Goal: Information Seeking & Learning: Learn about a topic

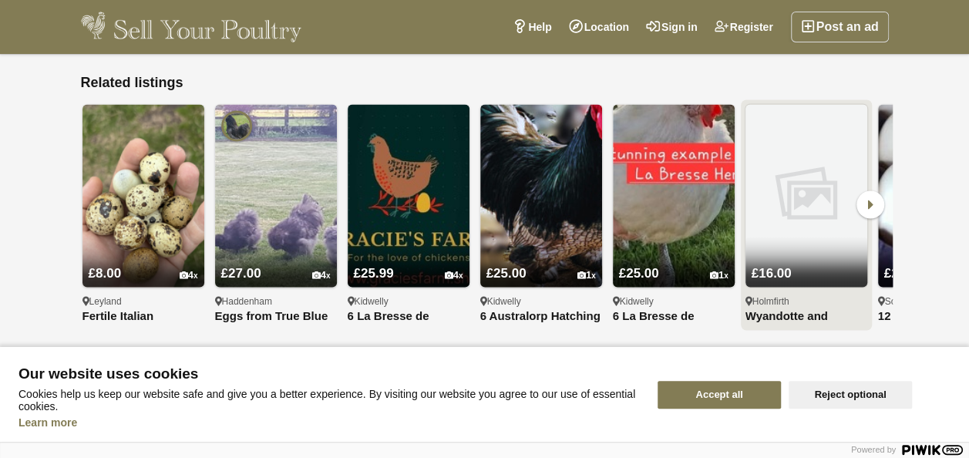
scroll to position [1267, 0]
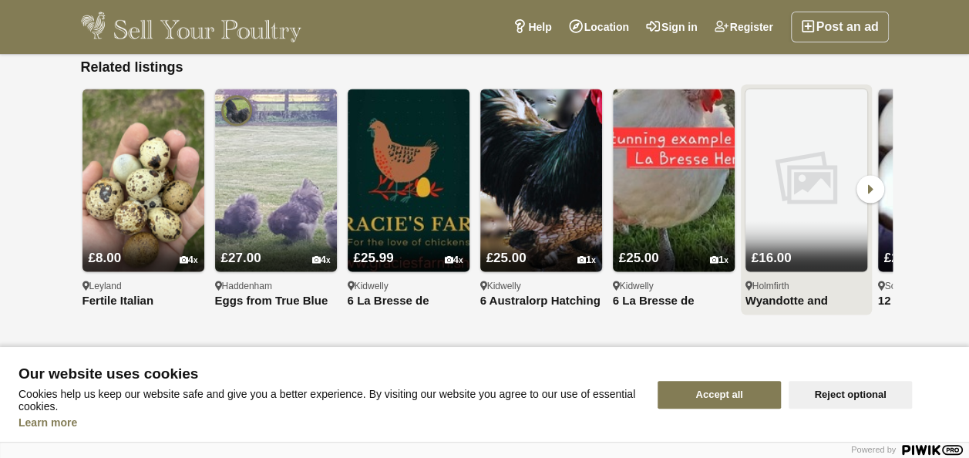
click at [839, 169] on img at bounding box center [806, 180] width 122 height 183
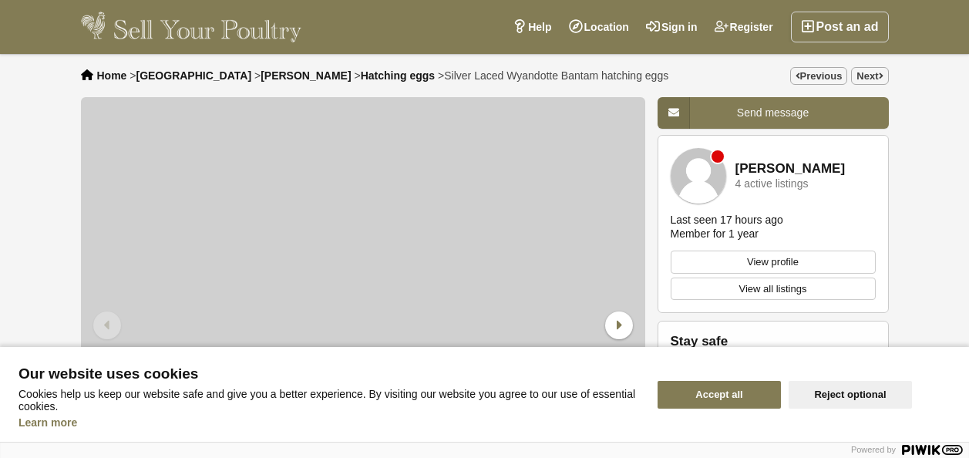
scroll to position [1267, 0]
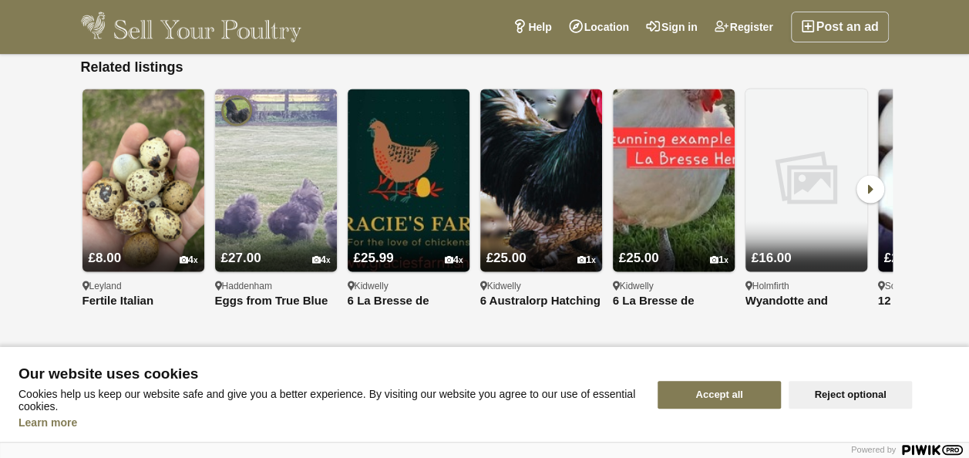
click at [883, 175] on icon at bounding box center [870, 189] width 28 height 28
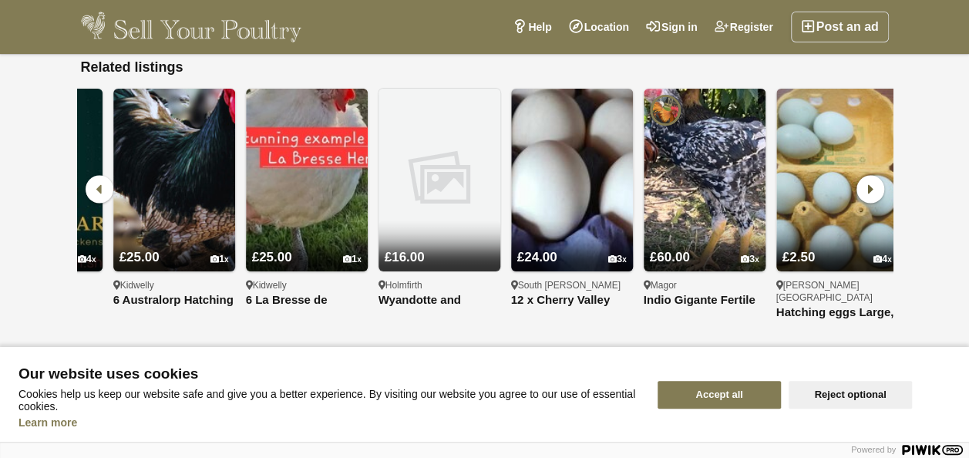
scroll to position [0, 378]
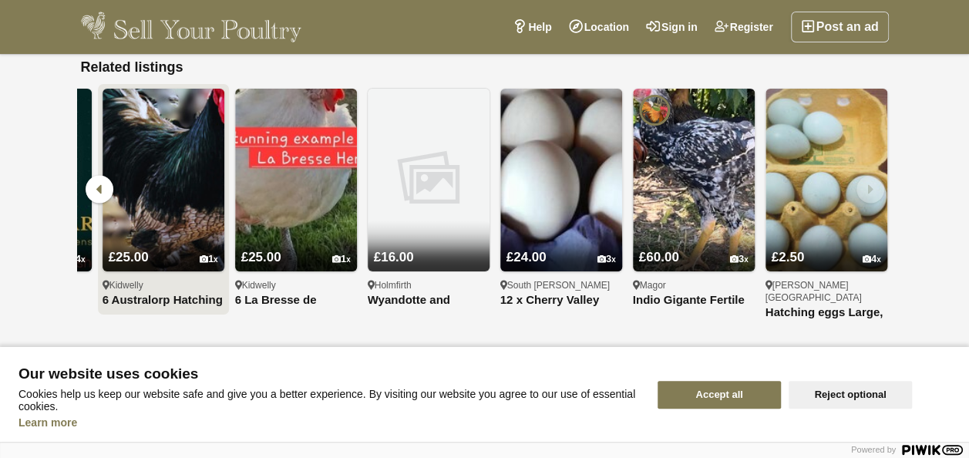
click at [152, 162] on img at bounding box center [164, 180] width 122 height 183
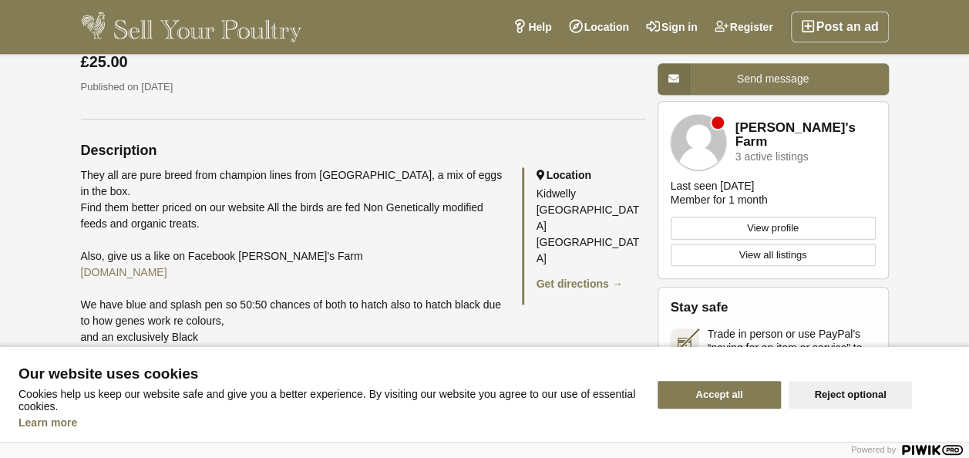
scroll to position [617, 0]
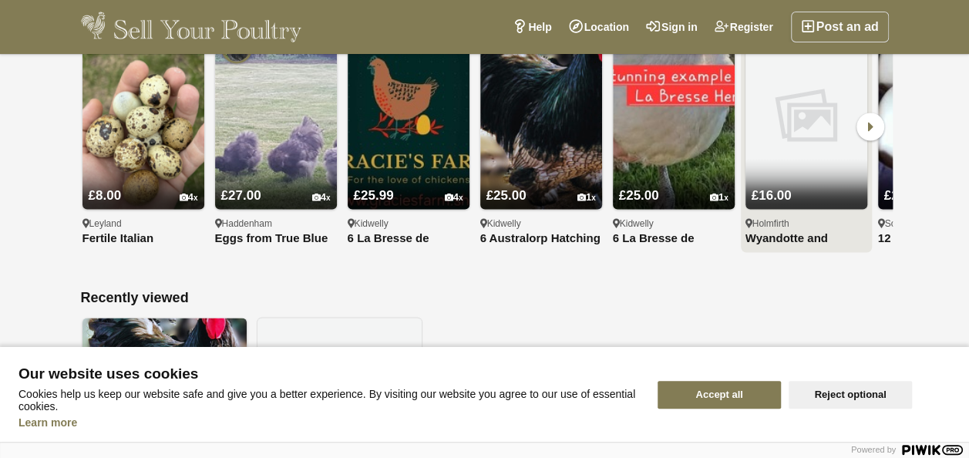
scroll to position [1344, 0]
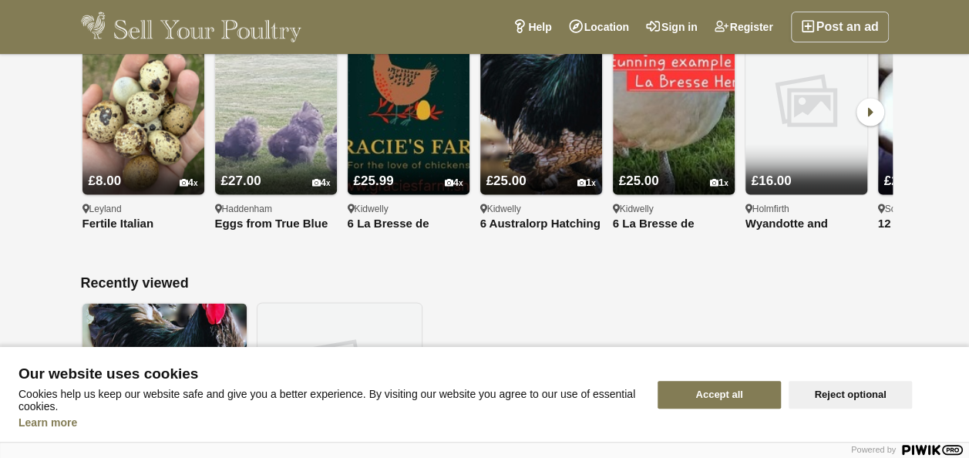
click at [868, 98] on icon at bounding box center [870, 112] width 28 height 28
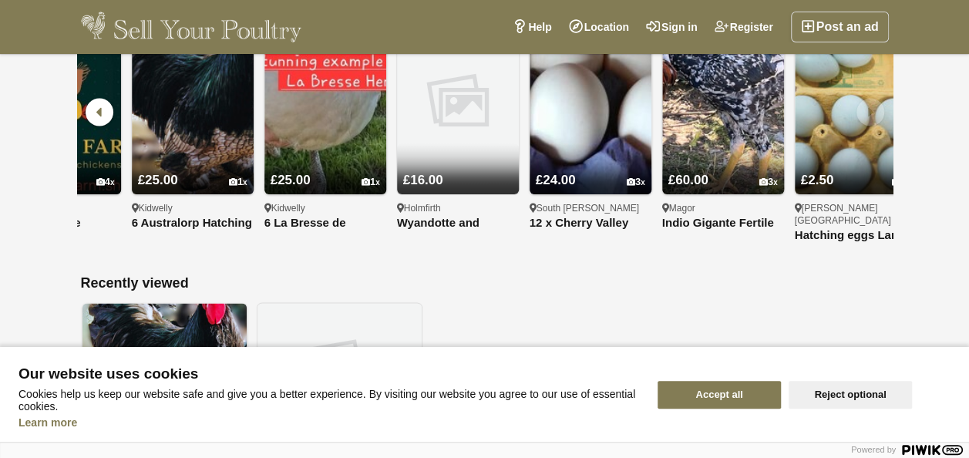
scroll to position [0, 378]
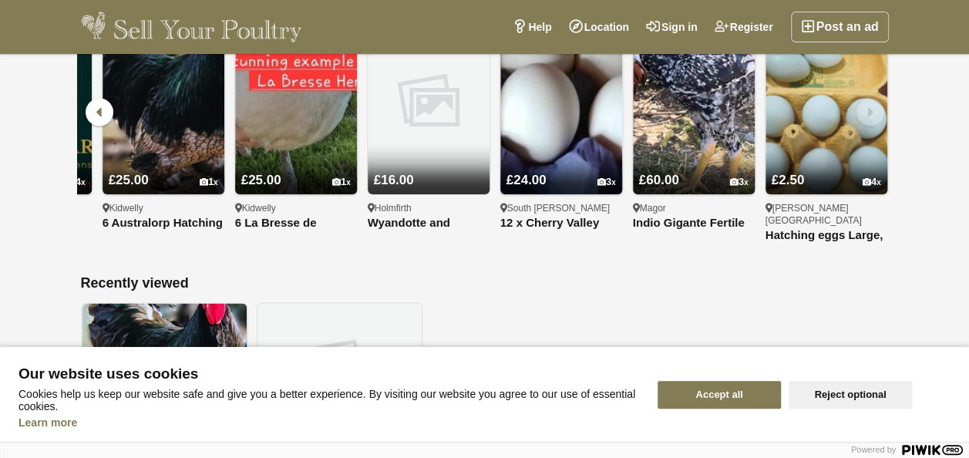
click at [868, 98] on icon at bounding box center [870, 112] width 28 height 28
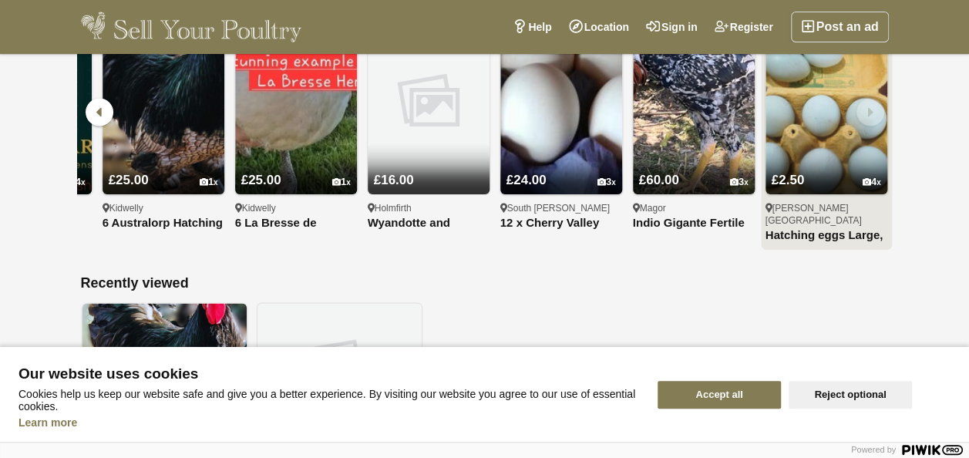
click at [805, 97] on img at bounding box center [826, 103] width 122 height 183
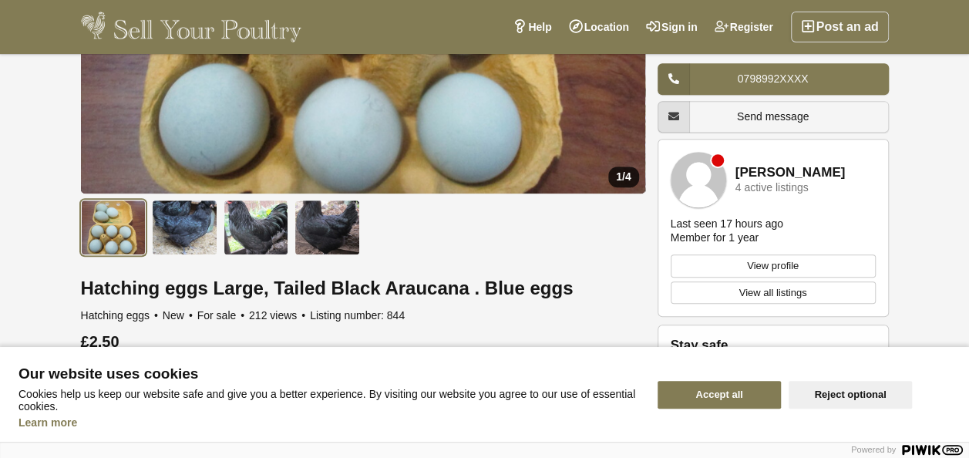
scroll to position [385, 0]
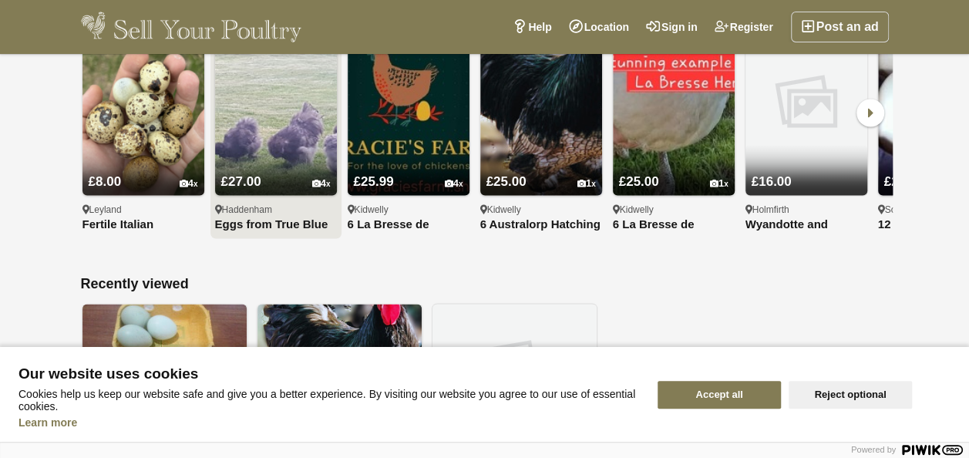
scroll to position [1344, 0]
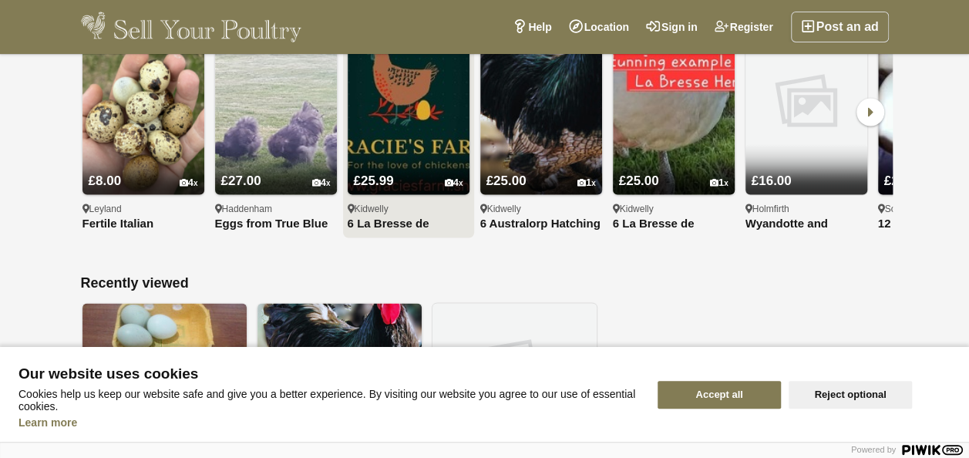
click at [384, 92] on img at bounding box center [409, 103] width 122 height 183
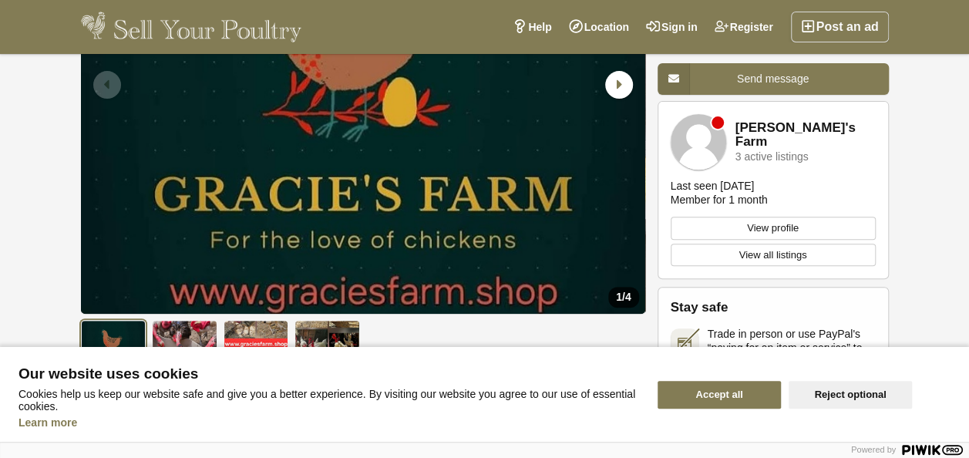
scroll to position [231, 0]
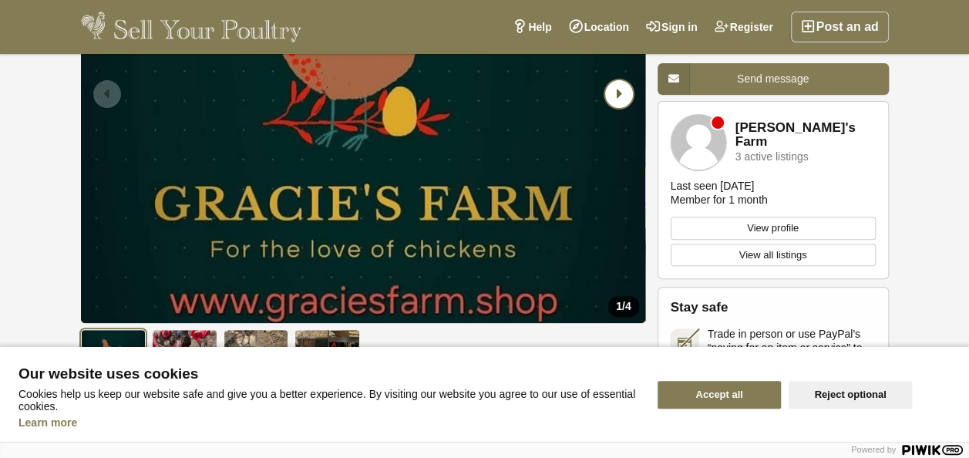
click at [613, 99] on icon "Next slide" at bounding box center [619, 94] width 28 height 28
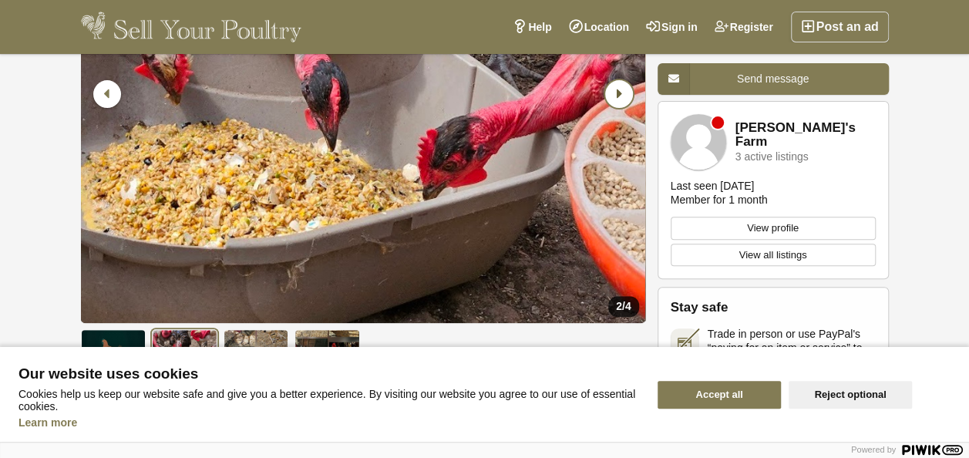
click at [613, 99] on icon "Next slide" at bounding box center [619, 94] width 28 height 28
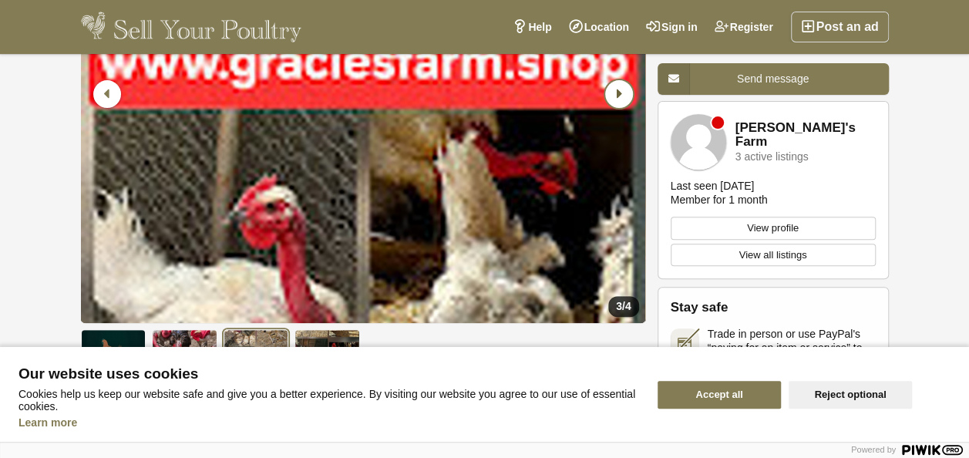
click at [613, 99] on icon "Next slide" at bounding box center [619, 94] width 28 height 28
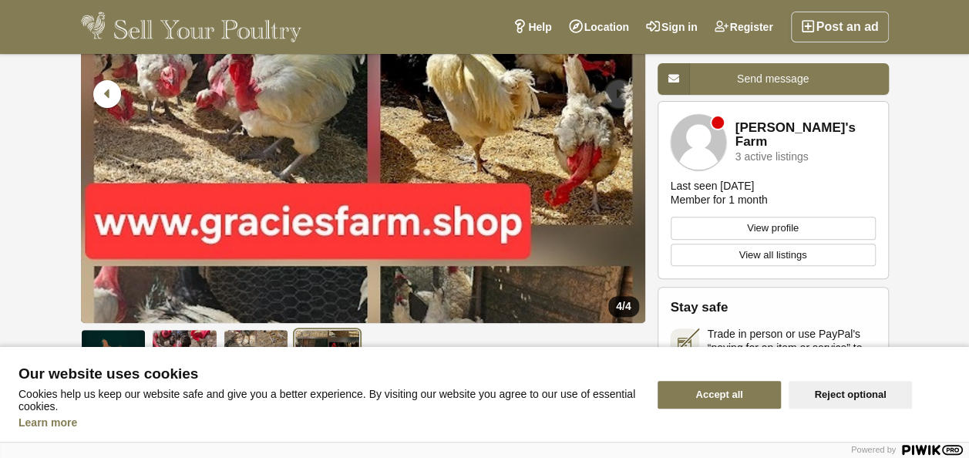
click at [613, 99] on icon "Next slide" at bounding box center [619, 94] width 28 height 28
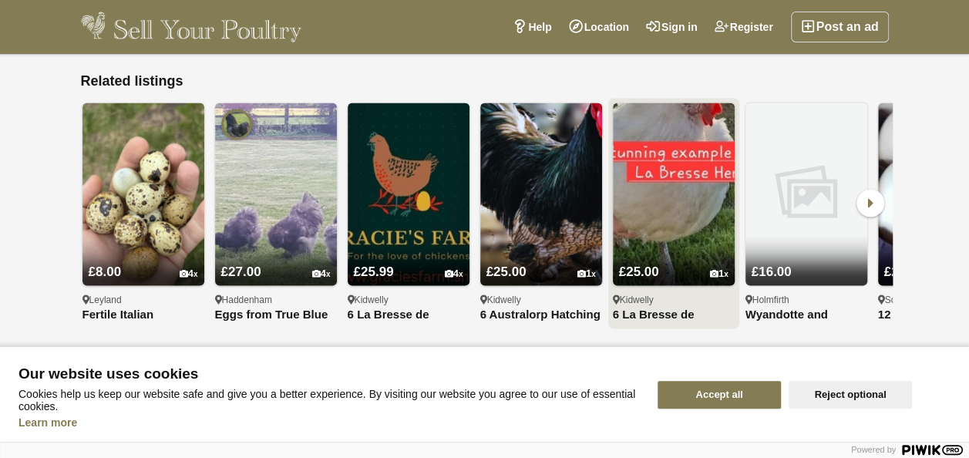
scroll to position [1267, 0]
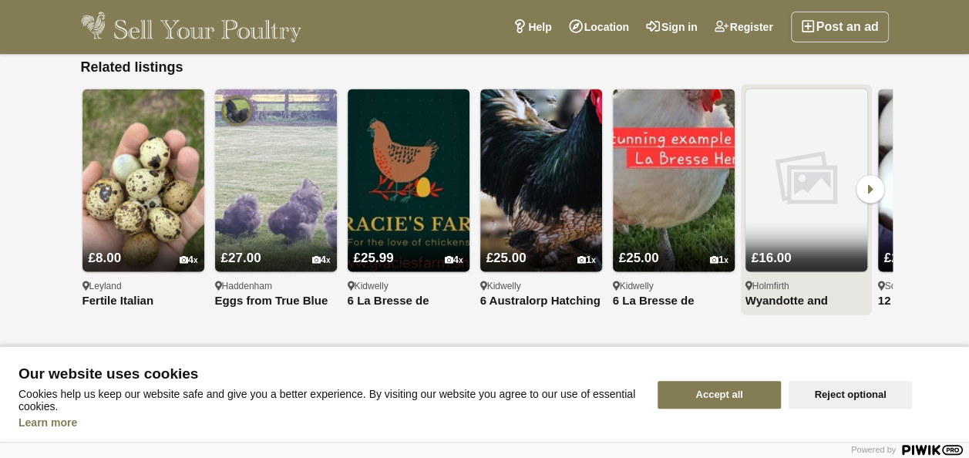
click at [811, 154] on img at bounding box center [806, 180] width 122 height 183
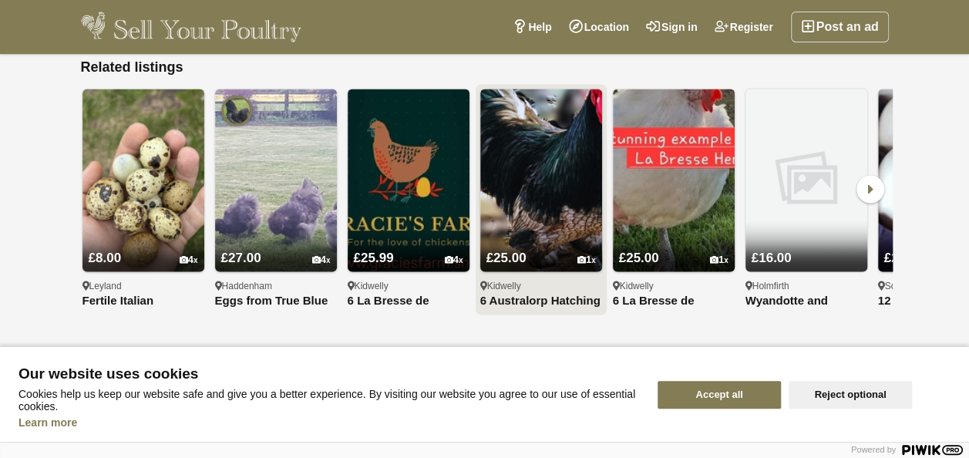
scroll to position [1267, 0]
click at [867, 175] on icon at bounding box center [870, 189] width 28 height 28
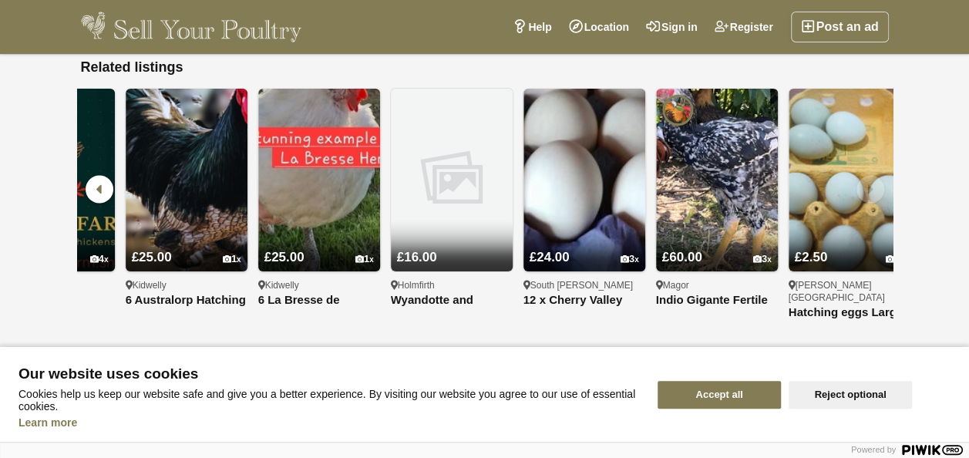
scroll to position [0, 378]
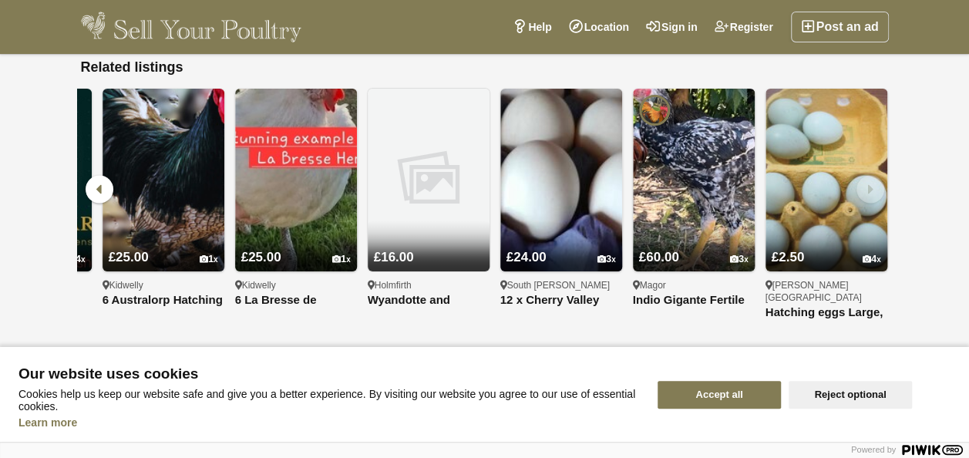
click at [867, 175] on icon at bounding box center [870, 189] width 28 height 28
click at [98, 175] on icon at bounding box center [100, 189] width 28 height 28
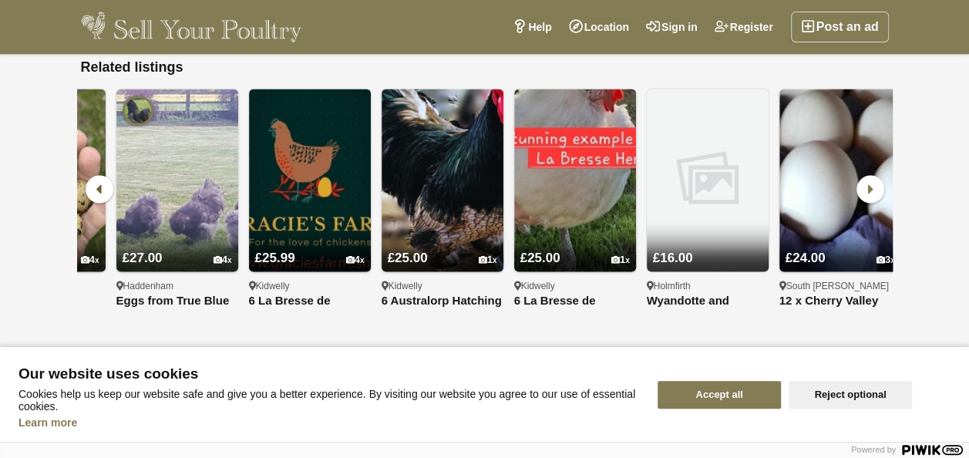
scroll to position [0, 0]
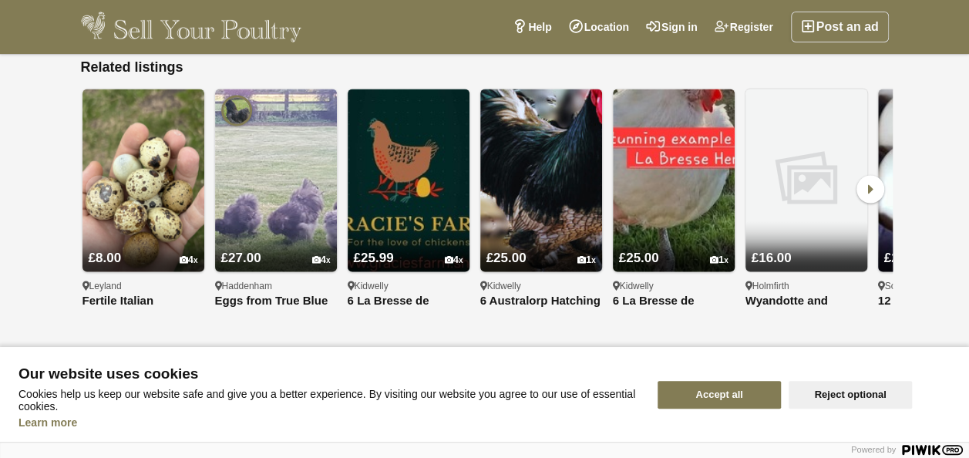
click at [98, 175] on icon at bounding box center [100, 189] width 28 height 28
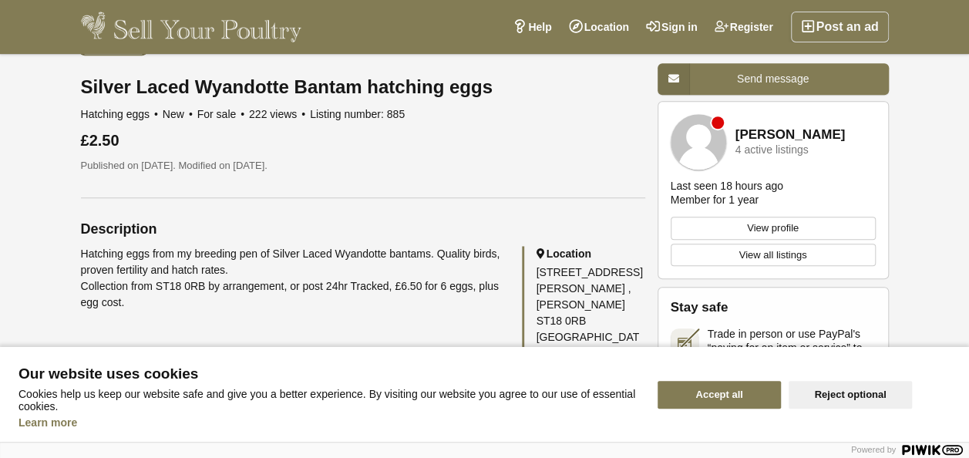
scroll to position [485, 0]
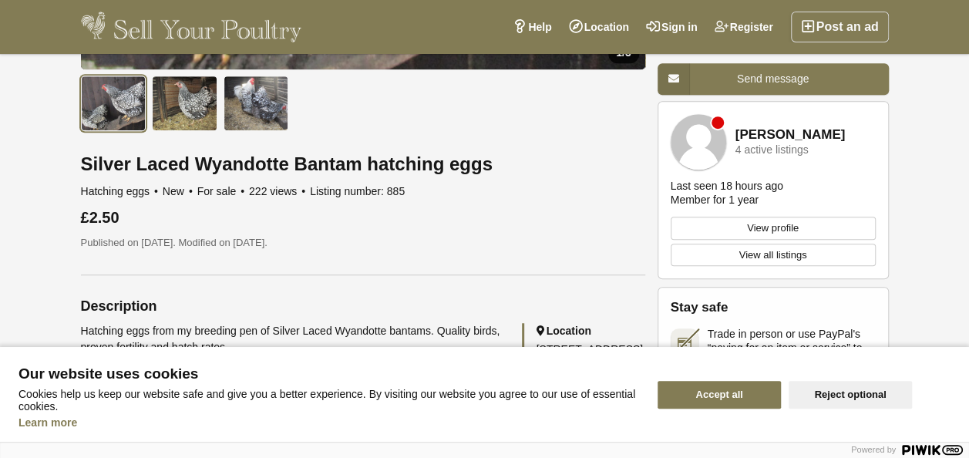
click at [129, 91] on img at bounding box center [114, 103] width 66 height 55
click at [732, 22] on link "Register" at bounding box center [744, 27] width 76 height 31
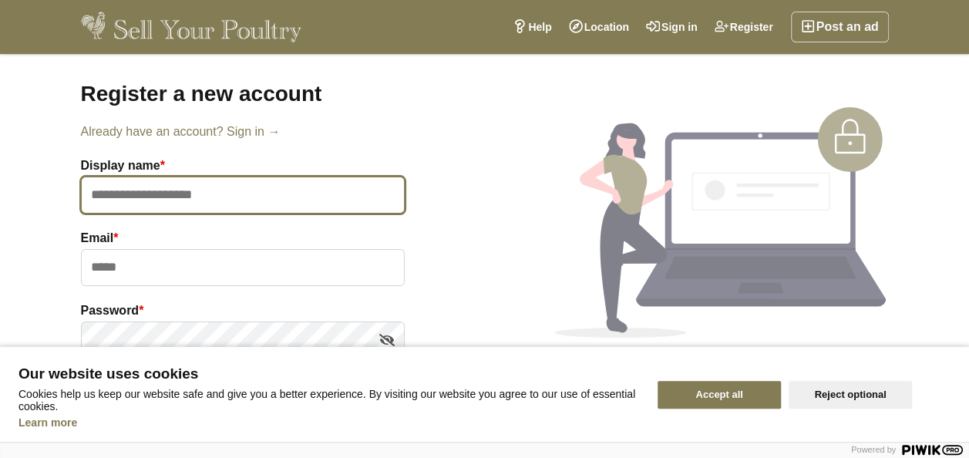
click at [107, 188] on input "text" at bounding box center [243, 195] width 324 height 37
type input "**"
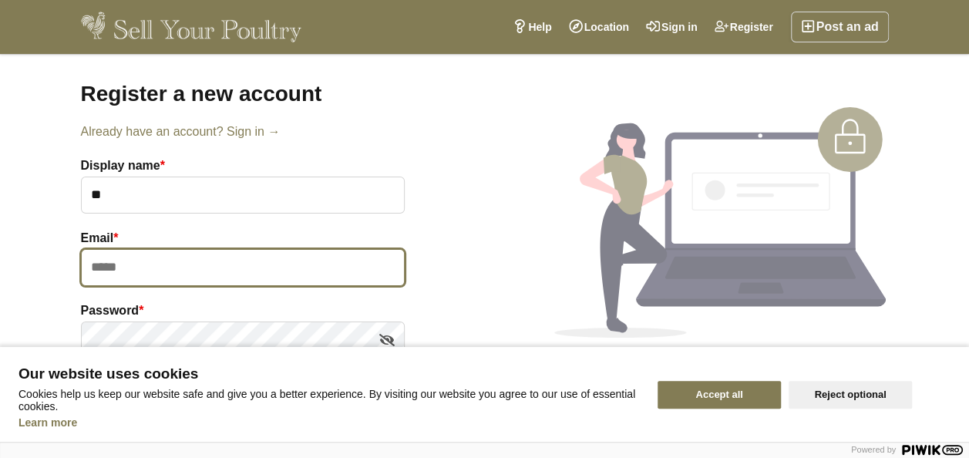
click at [97, 264] on input "email" at bounding box center [243, 267] width 324 height 37
type input "**********"
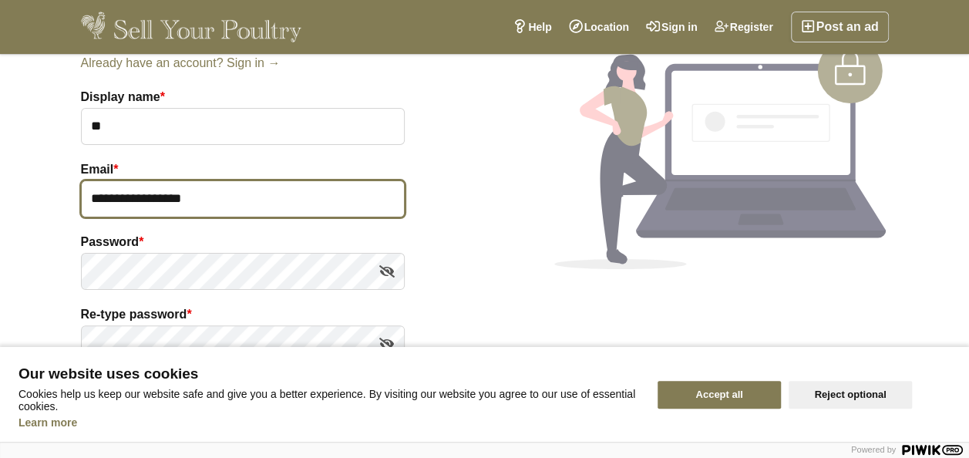
scroll to position [77, 0]
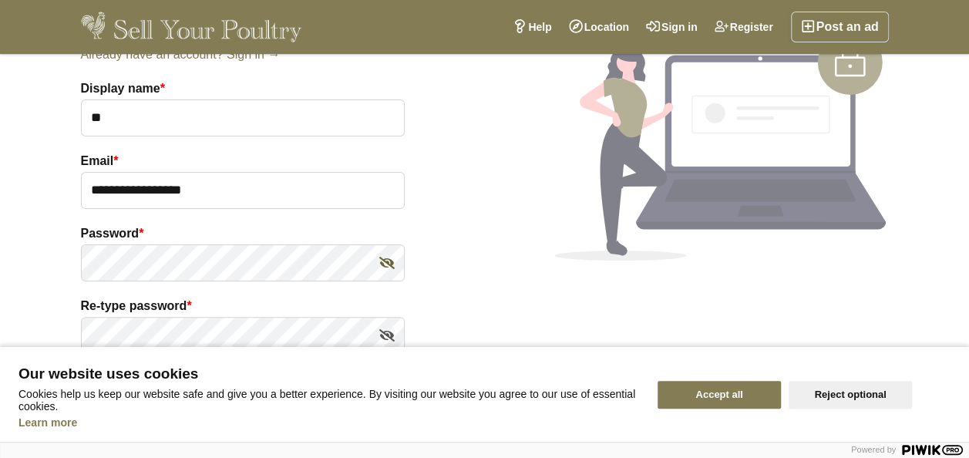
click at [377, 258] on link at bounding box center [386, 262] width 23 height 23
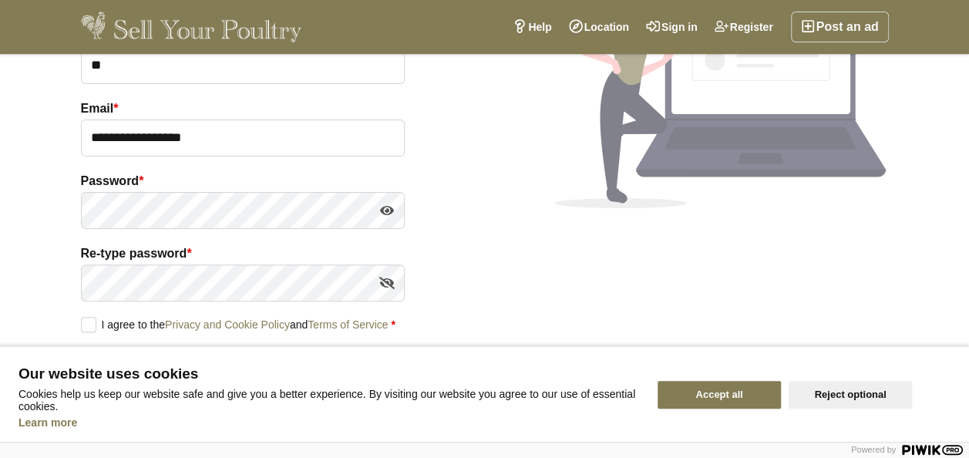
scroll to position [154, 0]
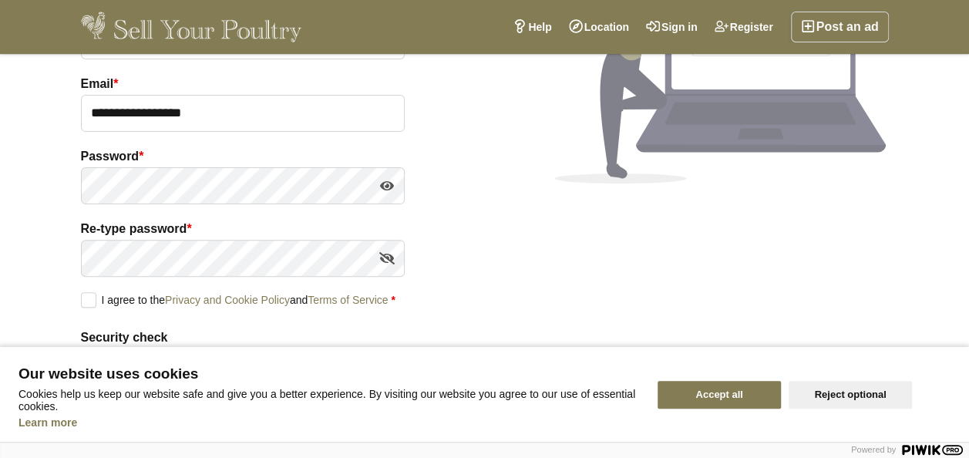
click at [92, 299] on label "I agree to the Privacy and Cookie Policy and Terms of Service *" at bounding box center [238, 299] width 314 height 14
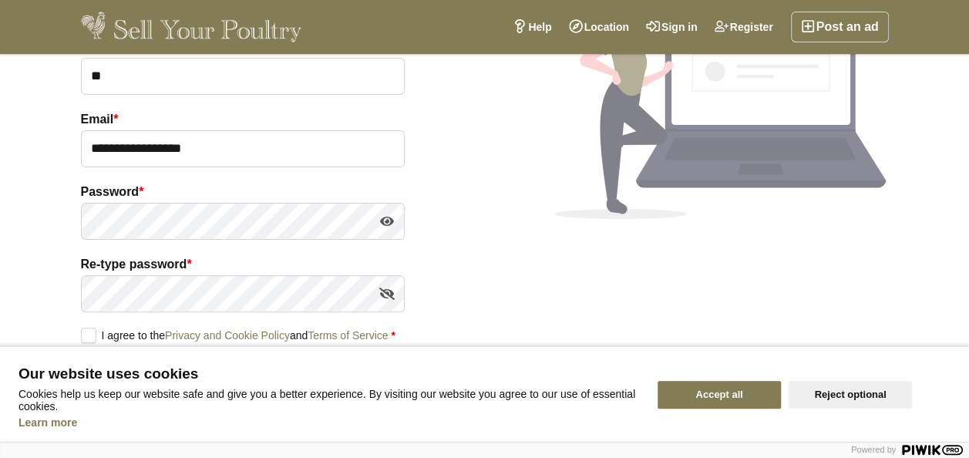
scroll to position [0, 0]
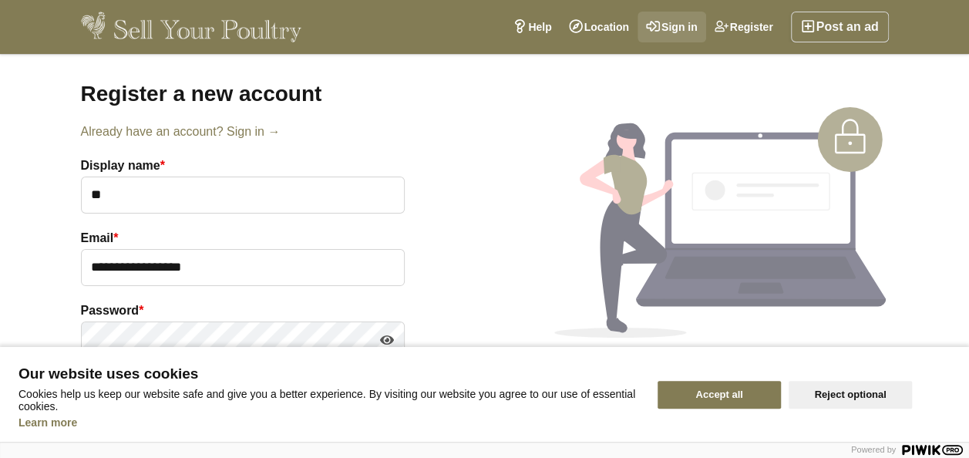
click at [674, 31] on link "Sign in" at bounding box center [671, 27] width 69 height 31
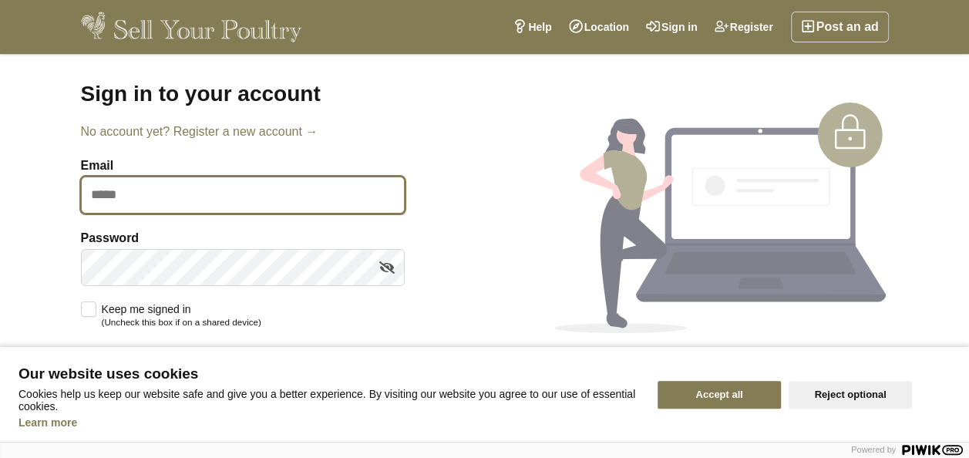
click at [136, 200] on input "Email" at bounding box center [243, 195] width 324 height 37
type input "**********"
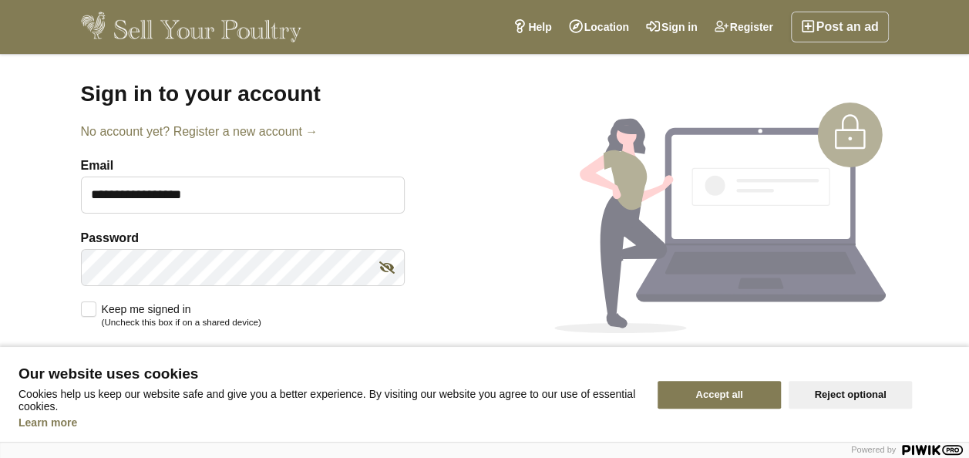
click at [381, 267] on icon at bounding box center [386, 267] width 15 height 23
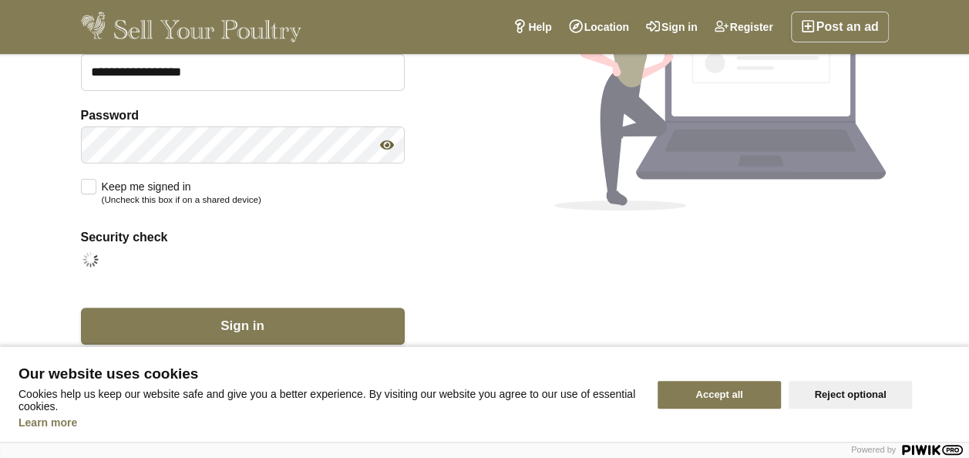
scroll to position [124, 0]
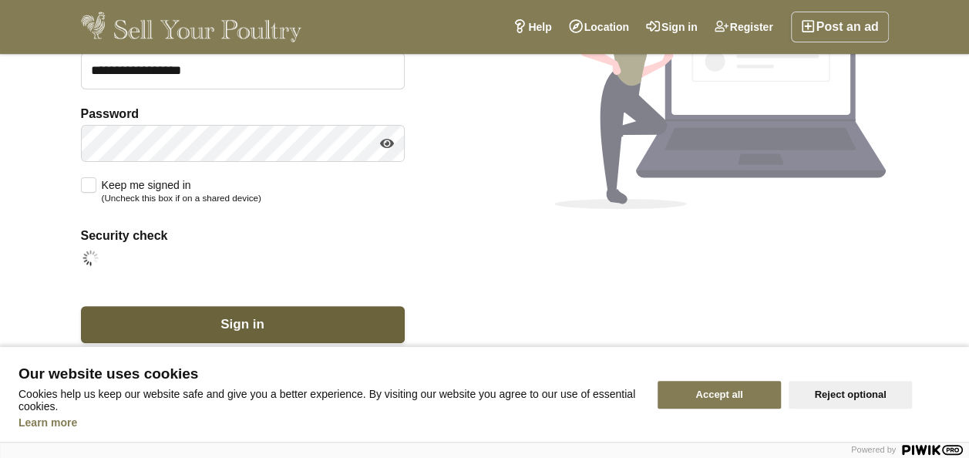
click at [224, 319] on span "Sign in" at bounding box center [242, 324] width 44 height 15
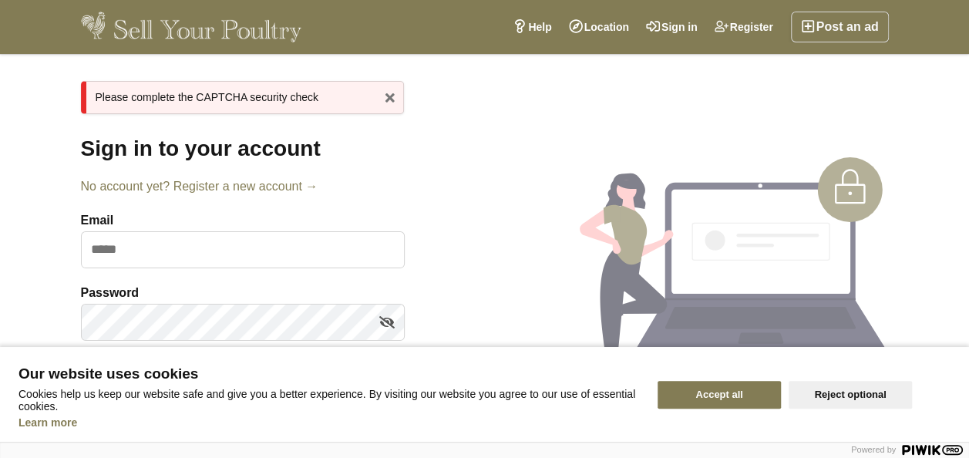
click at [344, 92] on div "x Please complete the CAPTCHA security check" at bounding box center [242, 97] width 323 height 33
click at [397, 92] on link "x" at bounding box center [389, 97] width 23 height 23
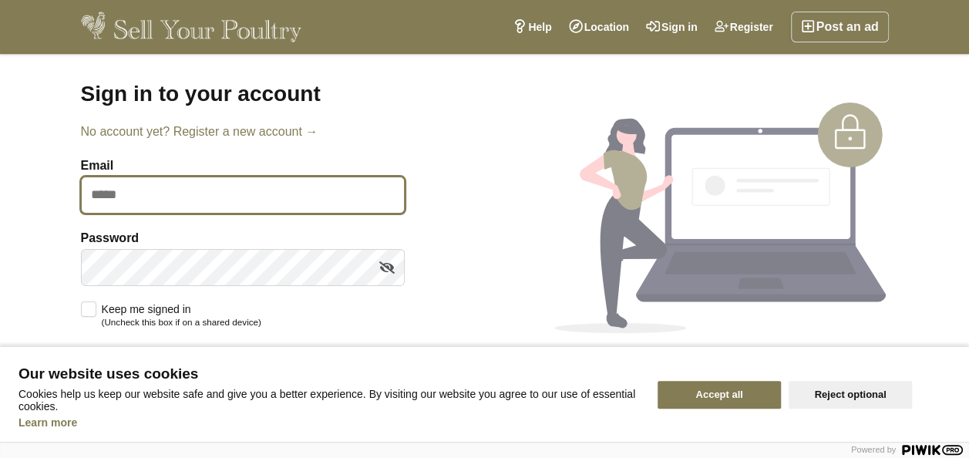
click at [155, 199] on input "Email" at bounding box center [243, 195] width 324 height 37
type input "**********"
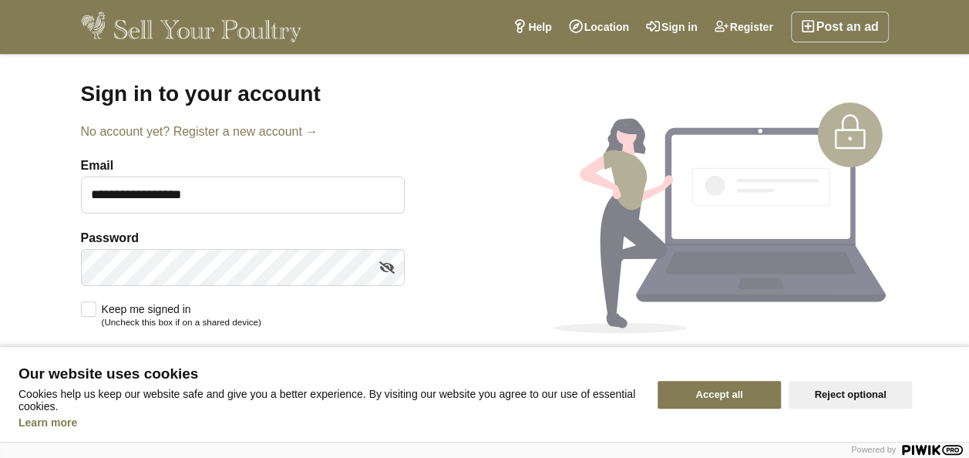
click at [82, 307] on label "Keep me signed in (Uncheck this box if on a shared device)" at bounding box center [171, 314] width 180 height 27
click at [745, 23] on link "Register" at bounding box center [744, 27] width 76 height 31
click at [381, 271] on icon at bounding box center [386, 267] width 15 height 23
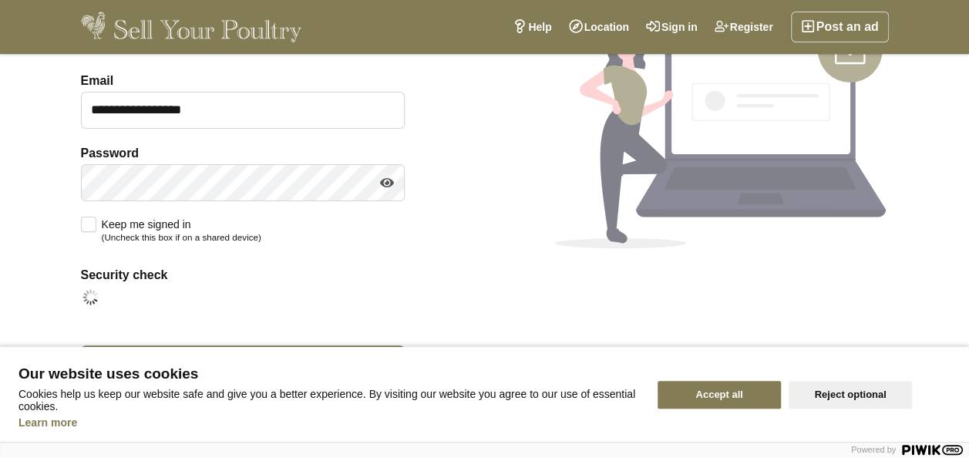
scroll to position [124, 0]
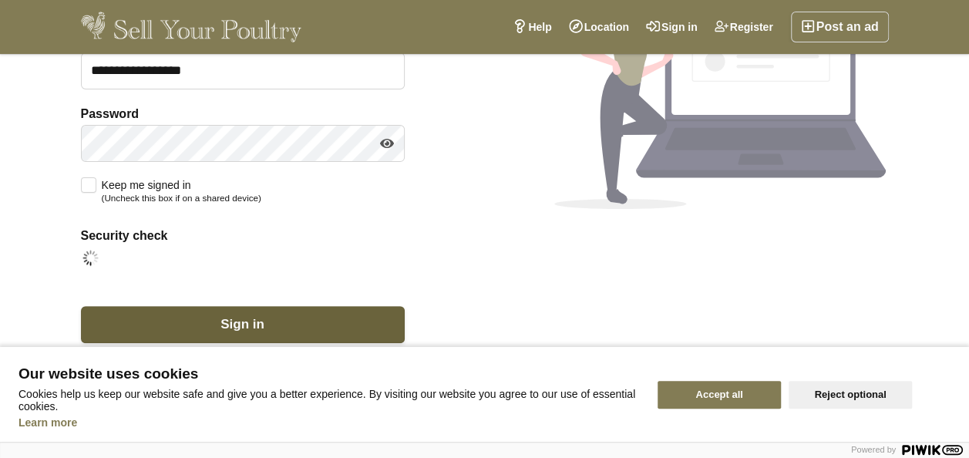
click at [195, 315] on button "Sign in" at bounding box center [243, 324] width 324 height 37
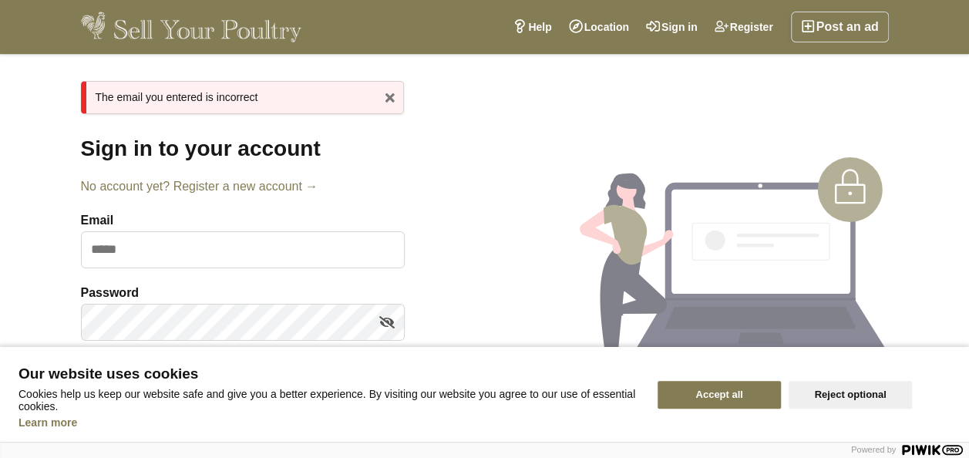
click at [387, 96] on link "x" at bounding box center [389, 97] width 23 height 23
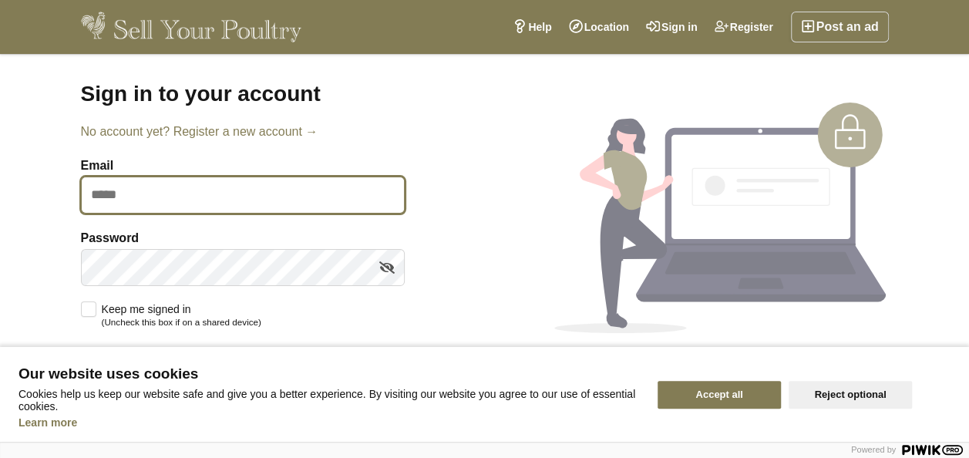
click at [134, 195] on input "Email" at bounding box center [243, 195] width 324 height 37
type input "**********"
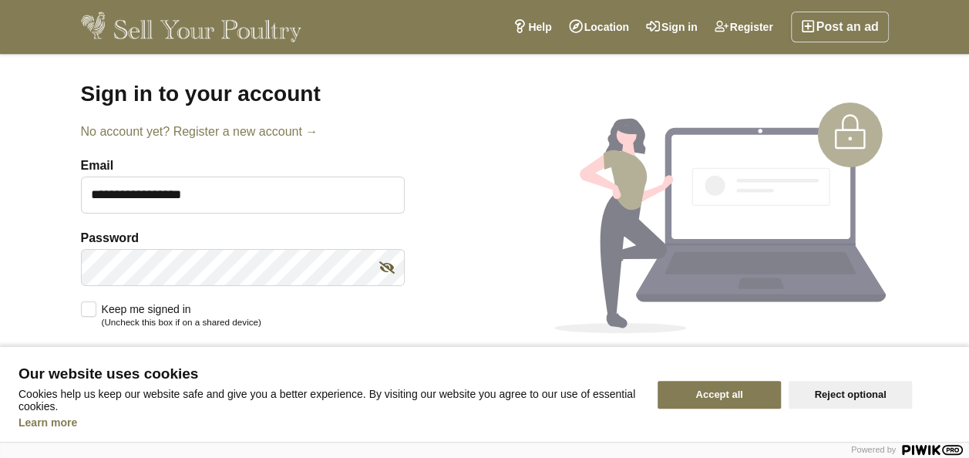
click at [387, 265] on icon at bounding box center [386, 267] width 15 height 23
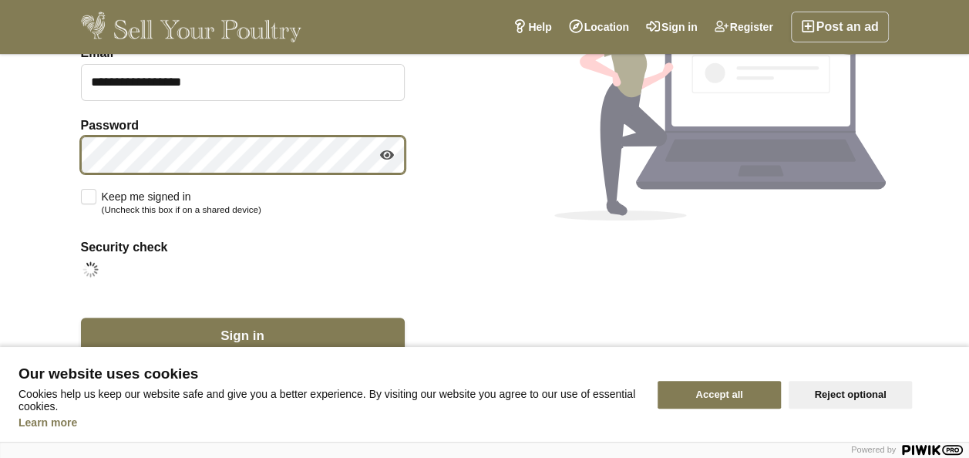
scroll to position [124, 0]
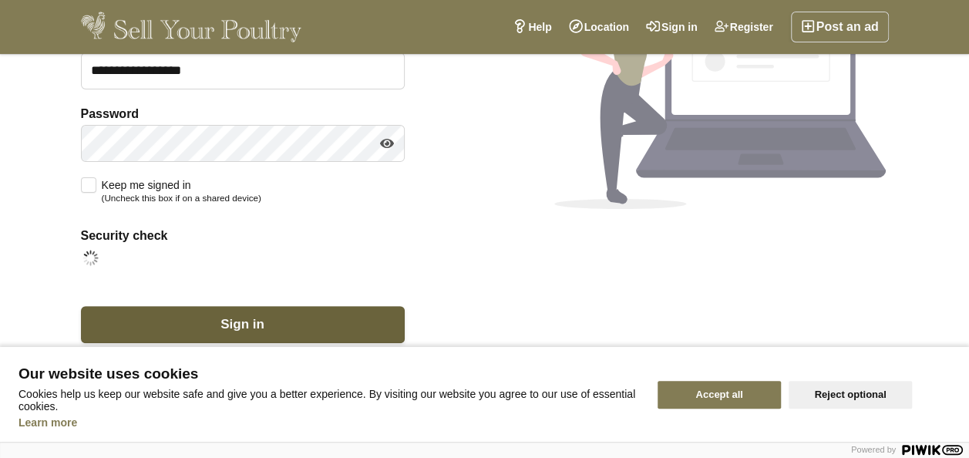
click at [260, 328] on span "Sign in" at bounding box center [242, 324] width 44 height 15
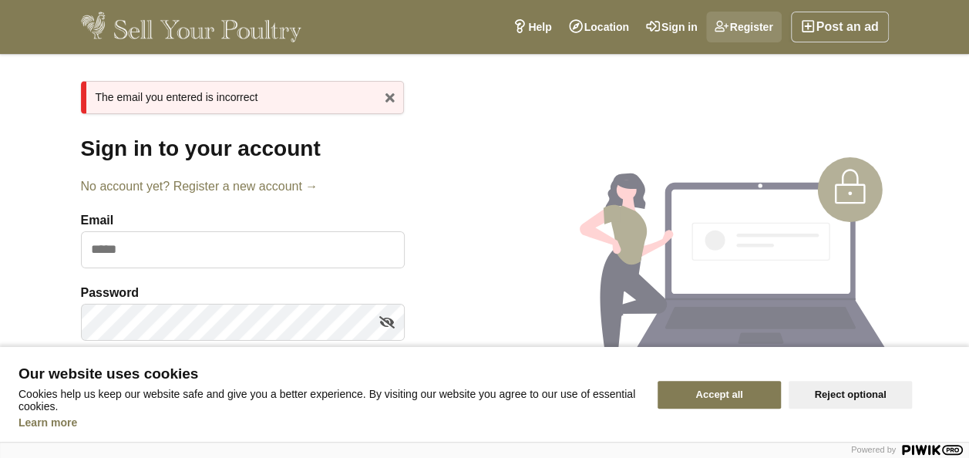
click at [745, 26] on link "Register" at bounding box center [744, 27] width 76 height 31
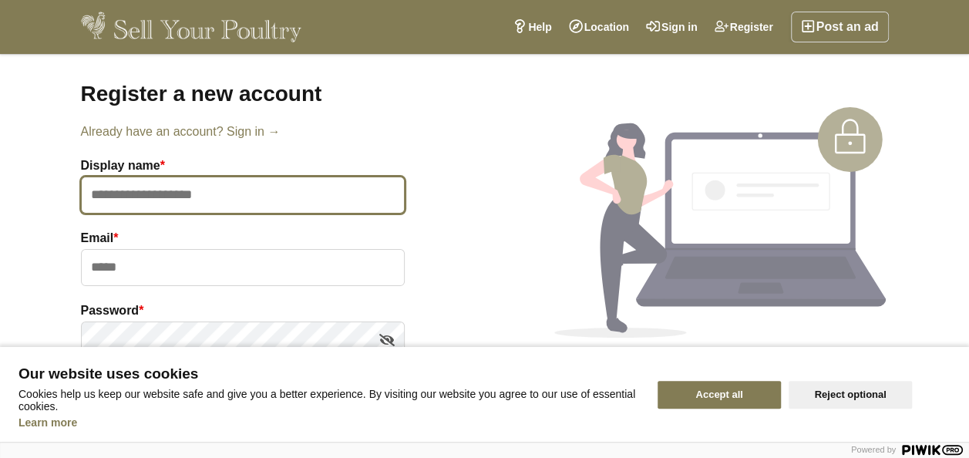
click at [92, 200] on input "text" at bounding box center [243, 195] width 324 height 37
type input "**********"
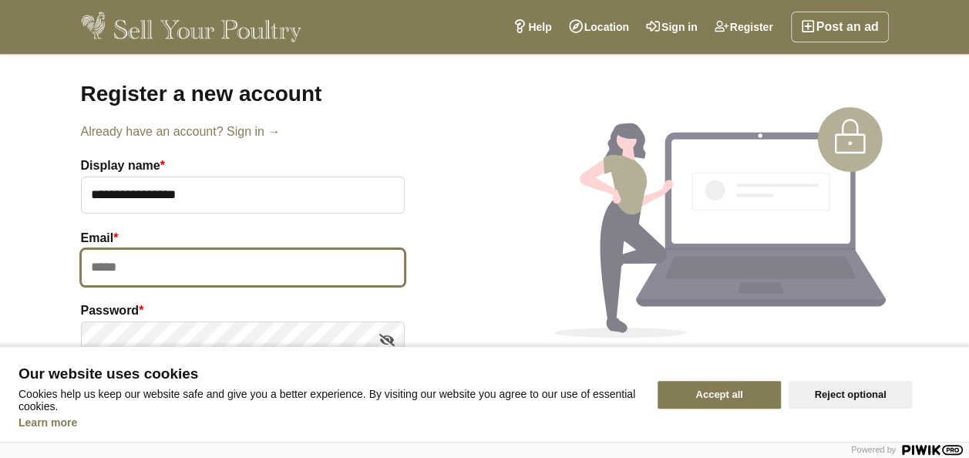
click at [89, 257] on input "email" at bounding box center [243, 267] width 324 height 37
type input "**********"
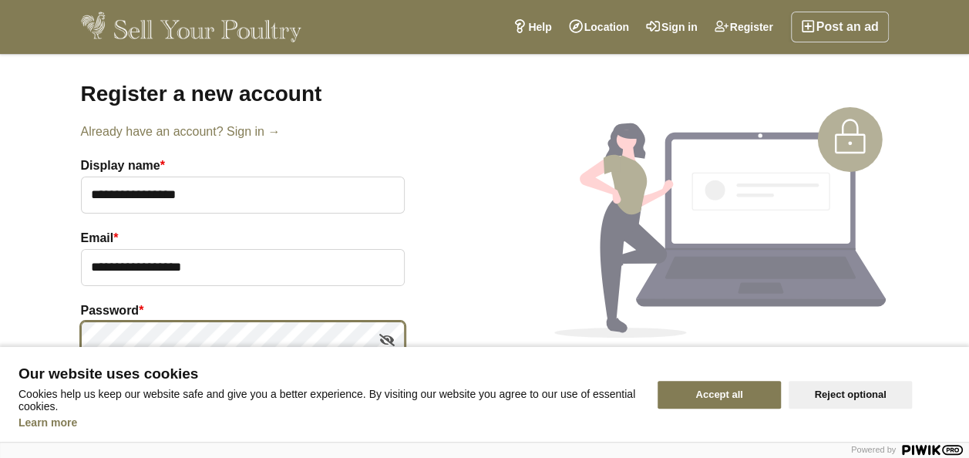
scroll to position [154, 0]
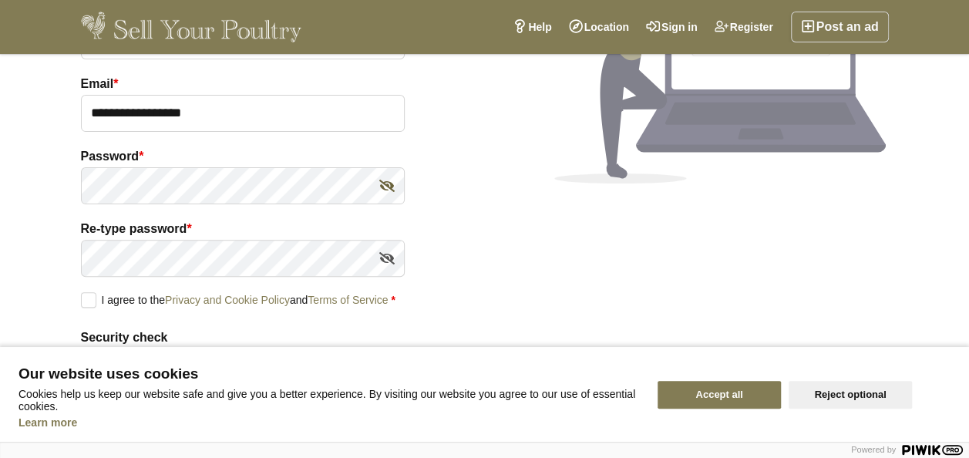
click at [384, 193] on icon at bounding box center [386, 185] width 15 height 23
click at [81, 299] on label "I agree to the Privacy and Cookie Policy and Terms of Service *" at bounding box center [238, 299] width 314 height 14
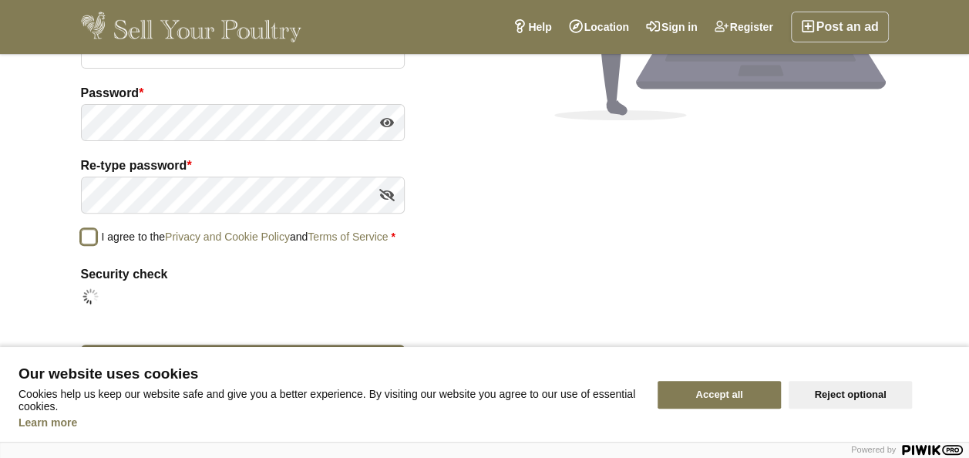
scroll to position [220, 0]
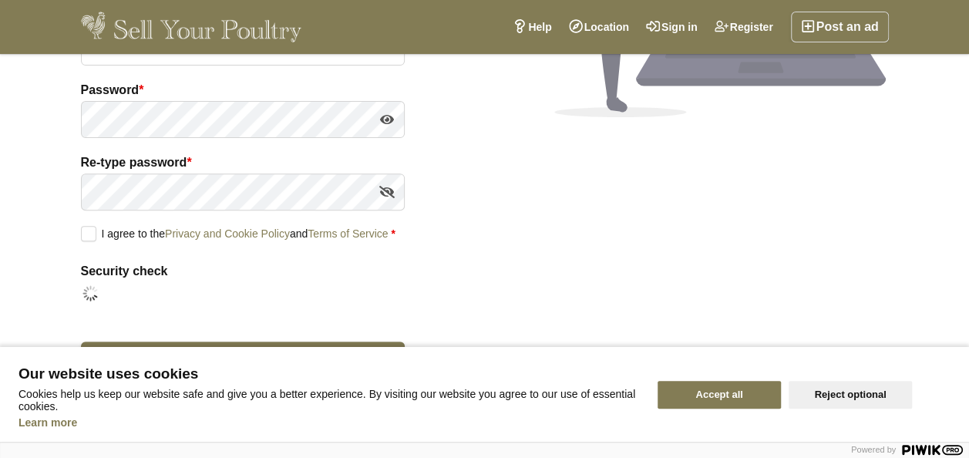
click at [758, 388] on button "Accept all" at bounding box center [718, 395] width 123 height 28
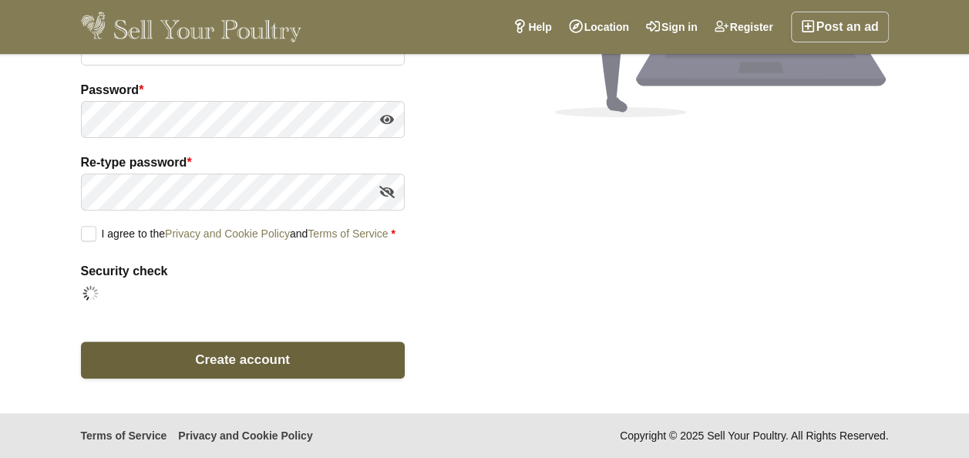
click at [211, 360] on span "Create account" at bounding box center [242, 359] width 95 height 15
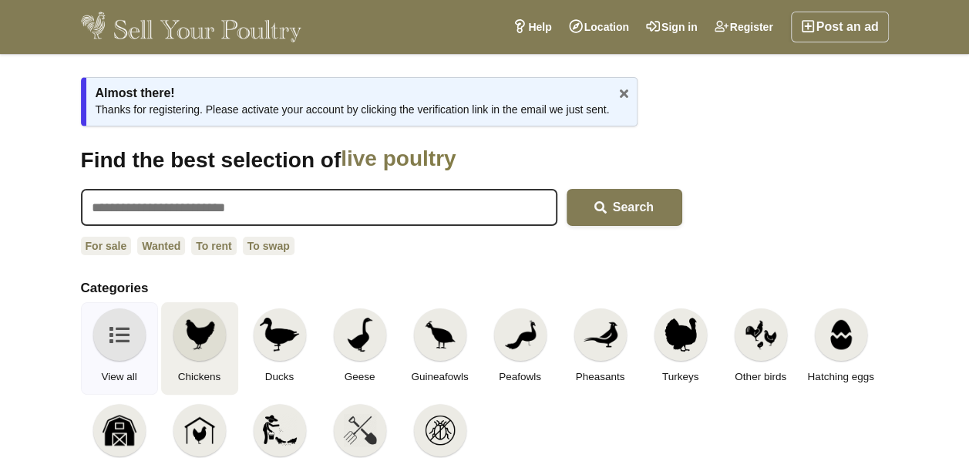
drag, startPoint x: 0, startPoint y: 0, endPoint x: 211, endPoint y: 360, distance: 417.3
click at [211, 360] on link "Chickens" at bounding box center [199, 348] width 77 height 92
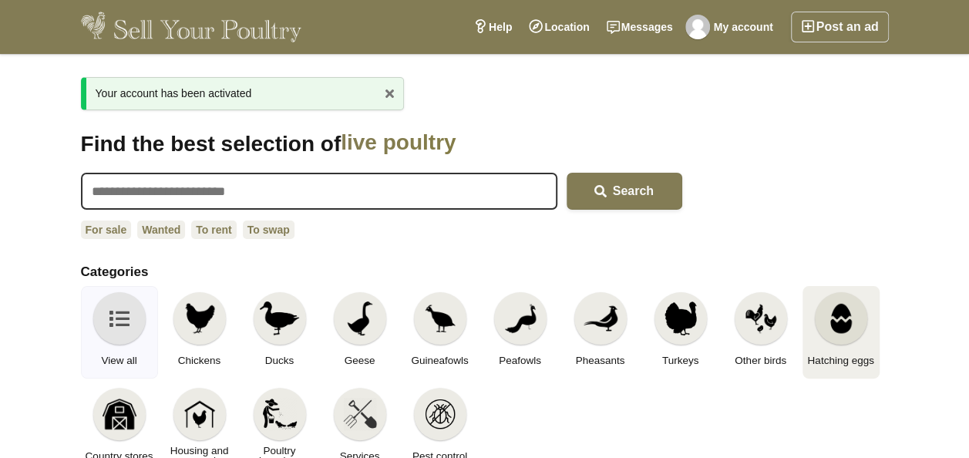
click at [843, 338] on div at bounding box center [841, 318] width 52 height 52
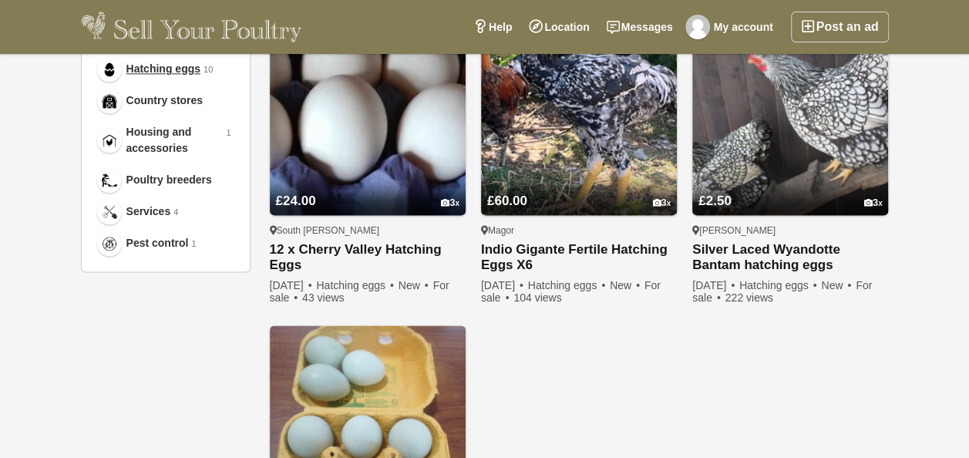
scroll to position [925, 0]
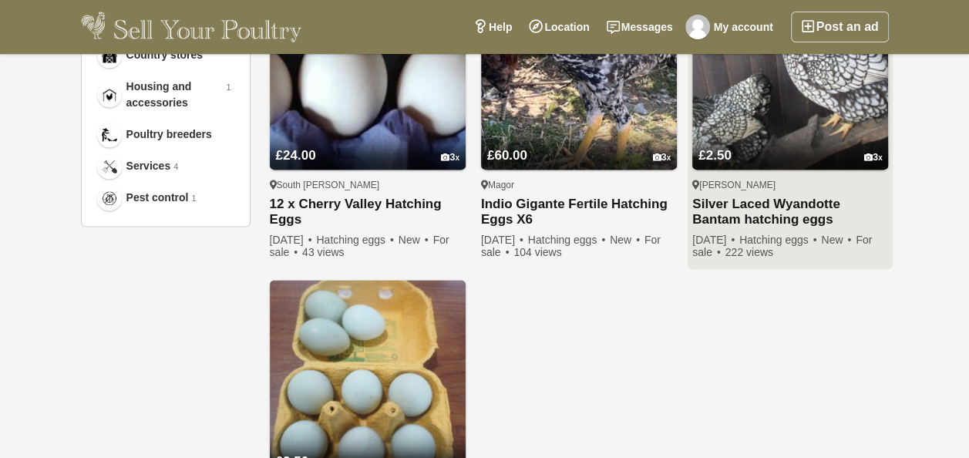
click at [814, 166] on link "£2.50 3" at bounding box center [790, 144] width 196 height 51
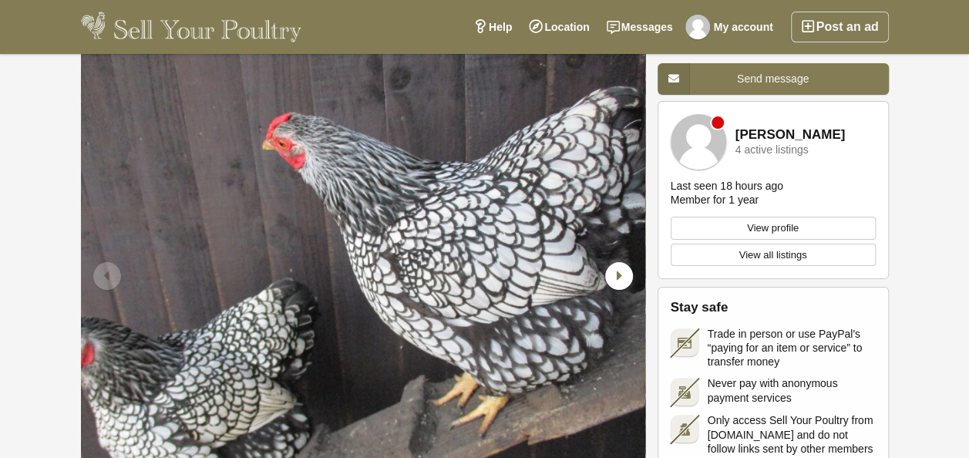
scroll to position [231, 0]
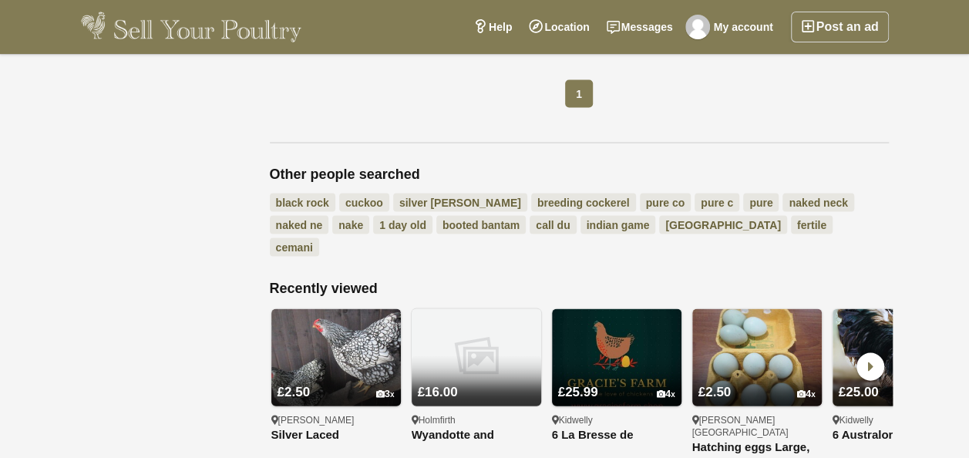
scroll to position [1464, 0]
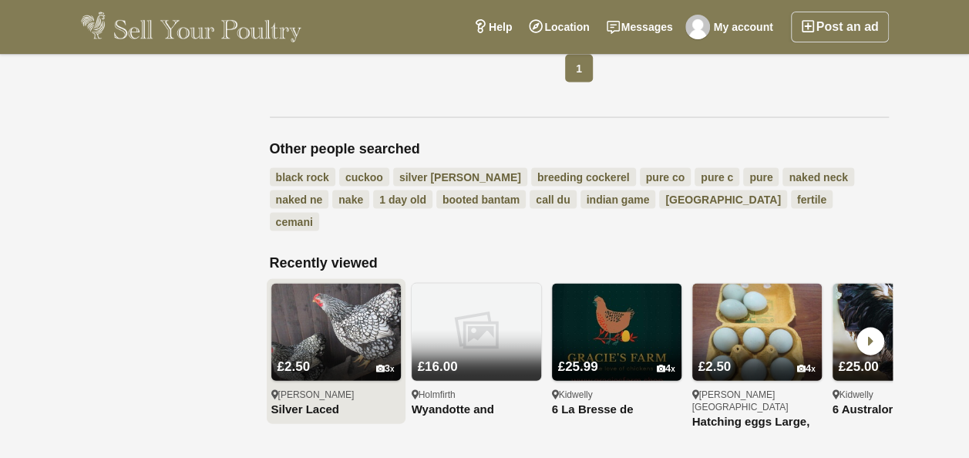
click at [321, 287] on img at bounding box center [335, 332] width 129 height 97
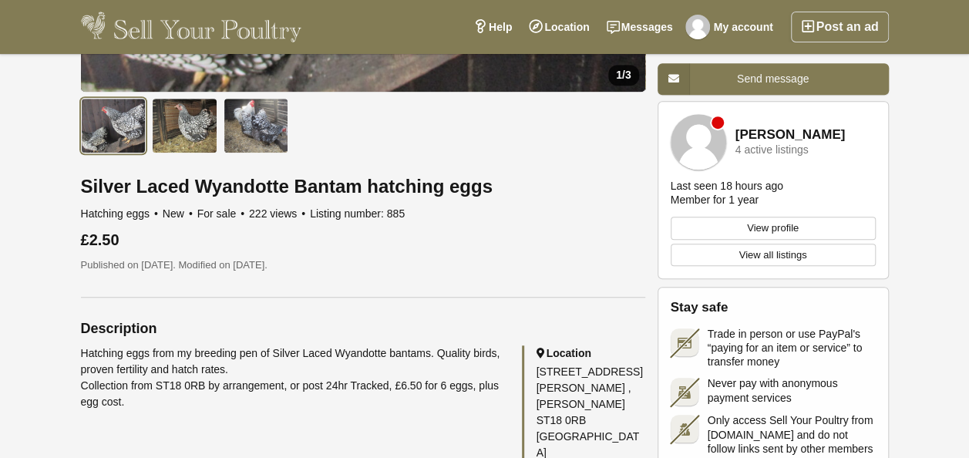
scroll to position [540, 0]
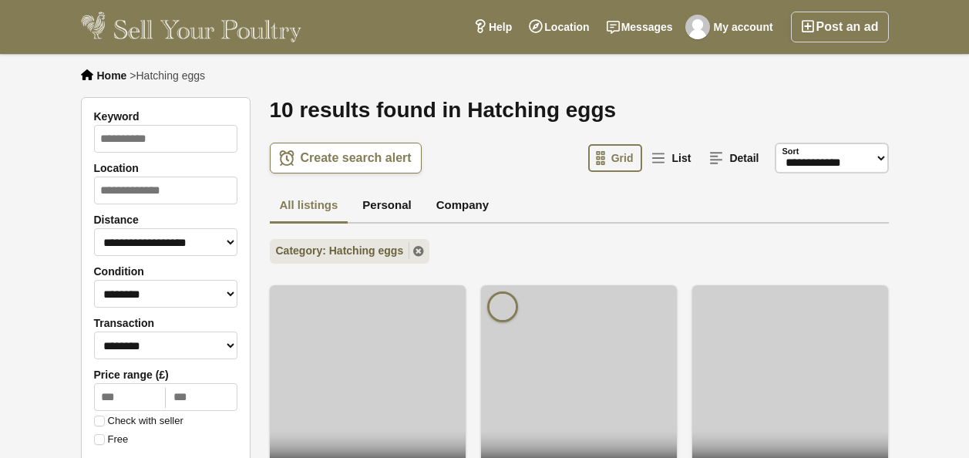
scroll to position [1464, 0]
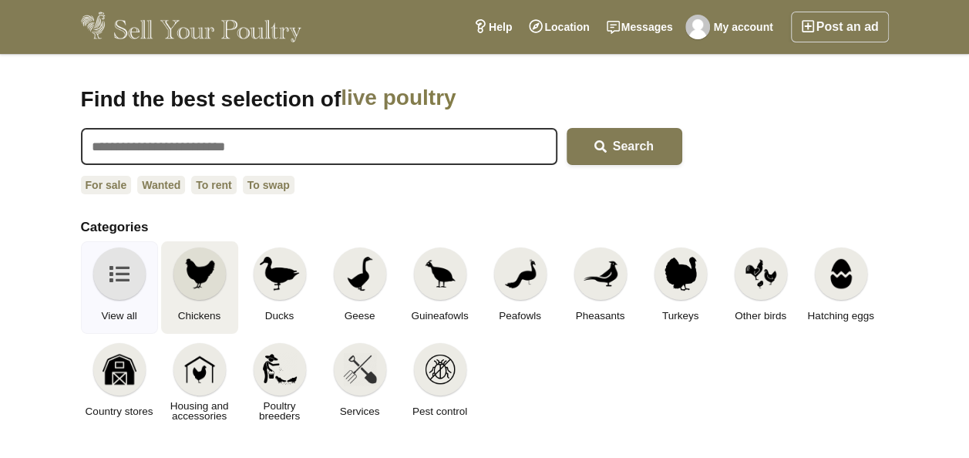
click at [187, 273] on img at bounding box center [200, 274] width 34 height 34
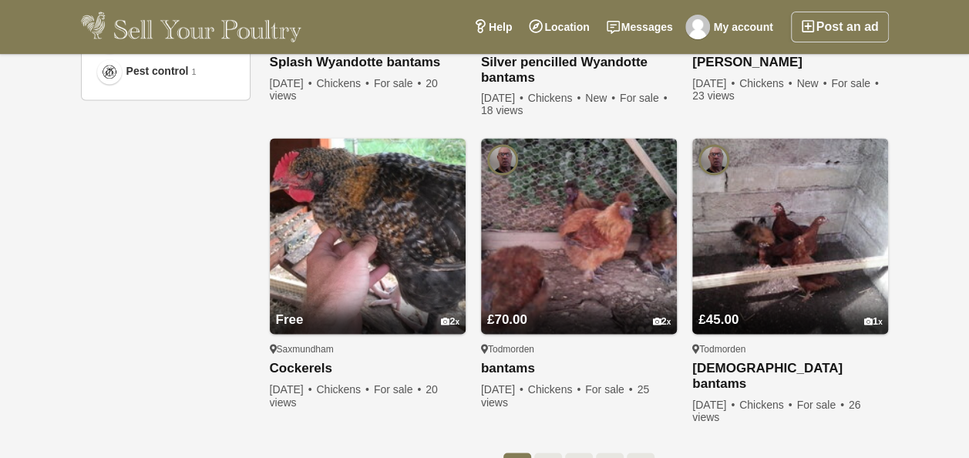
scroll to position [1079, 0]
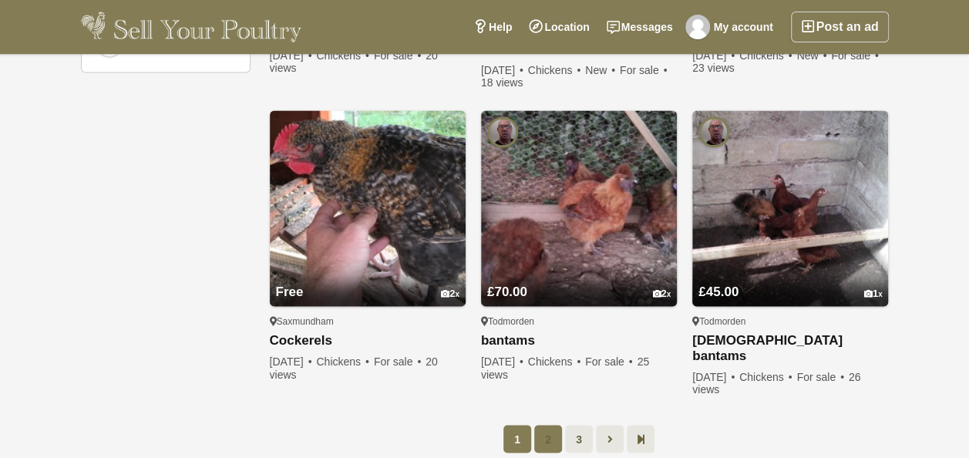
click at [543, 425] on link "2" at bounding box center [548, 439] width 28 height 28
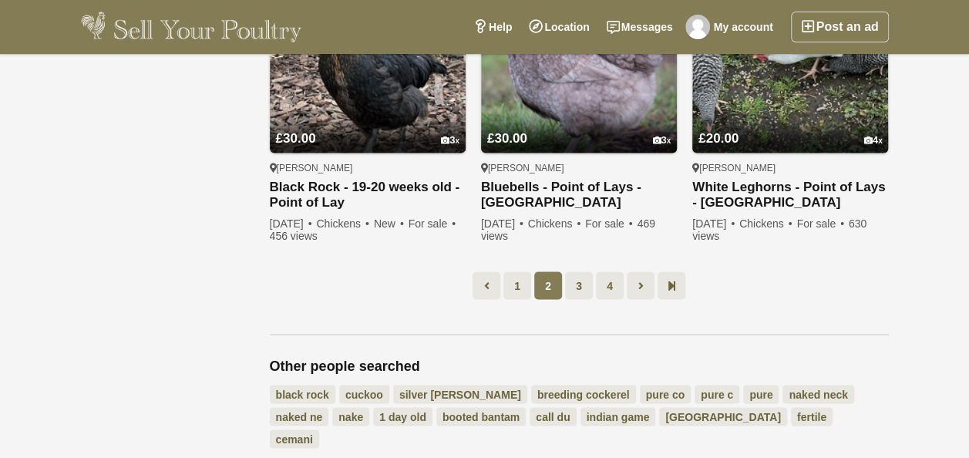
scroll to position [1312, 0]
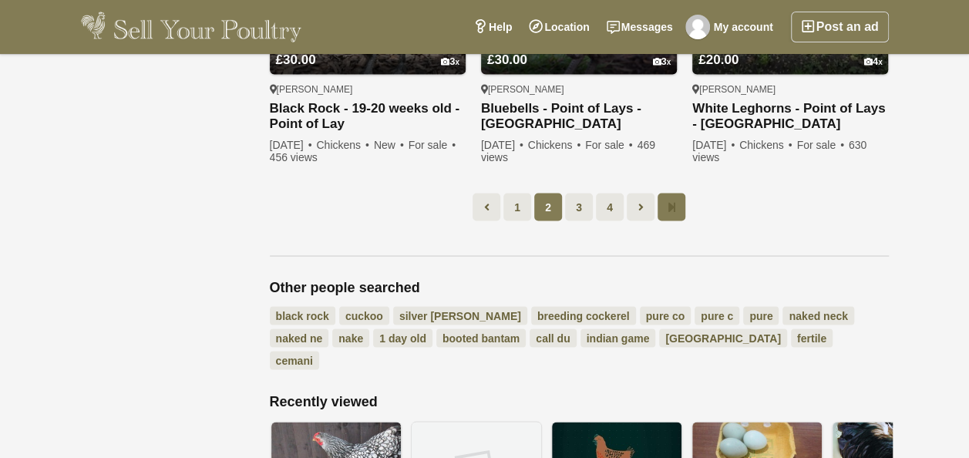
click at [666, 203] on link at bounding box center [671, 207] width 28 height 28
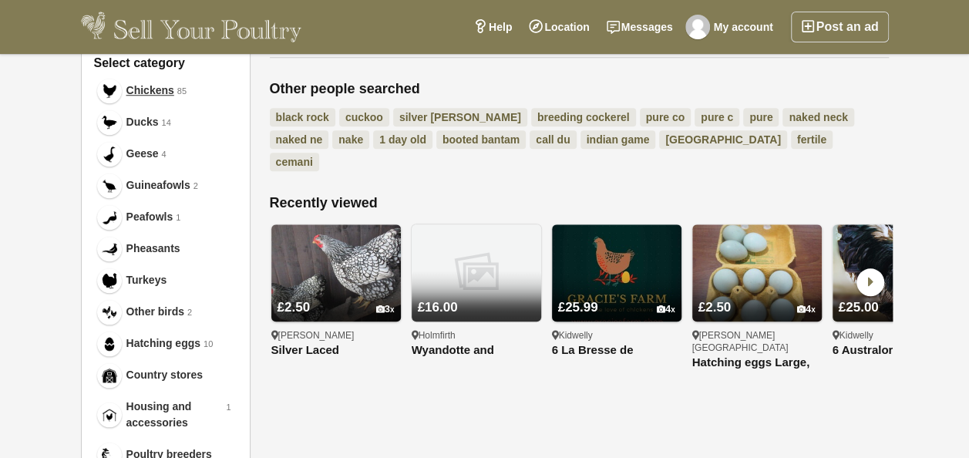
scroll to position [618, 0]
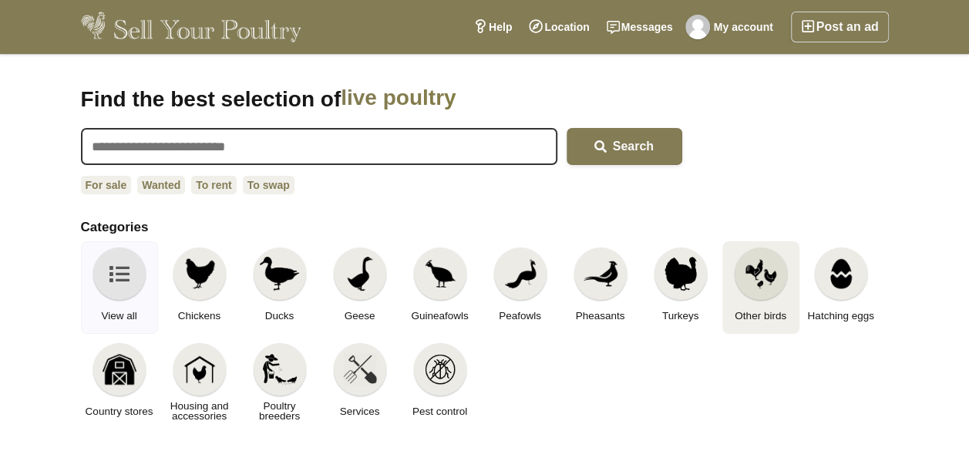
click at [738, 278] on div at bounding box center [761, 273] width 52 height 52
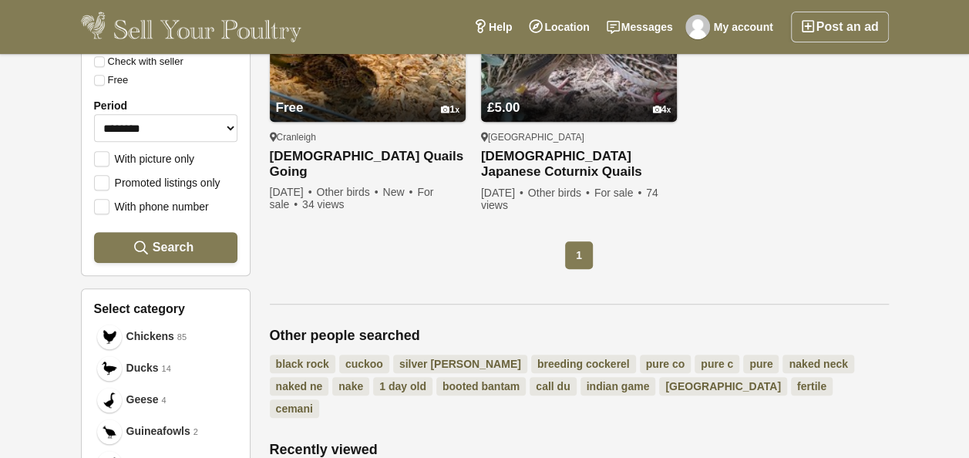
scroll to position [385, 0]
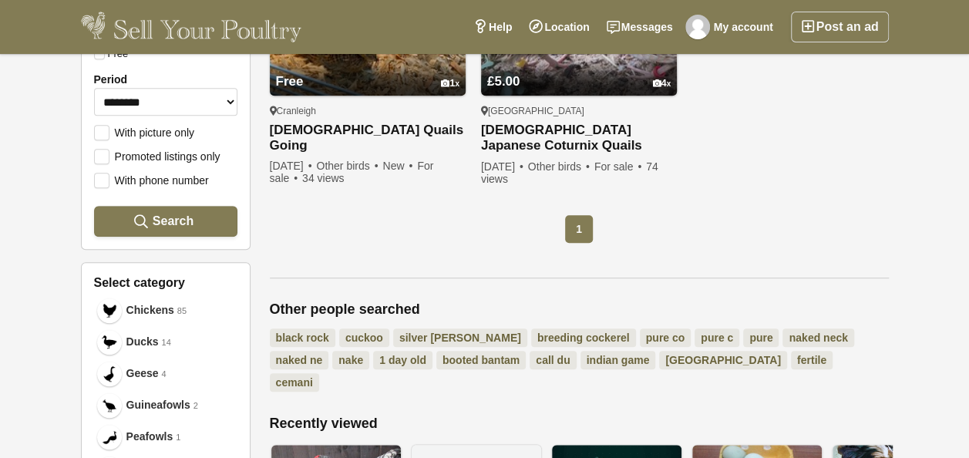
click at [640, 335] on link "pure co" at bounding box center [666, 337] width 52 height 18
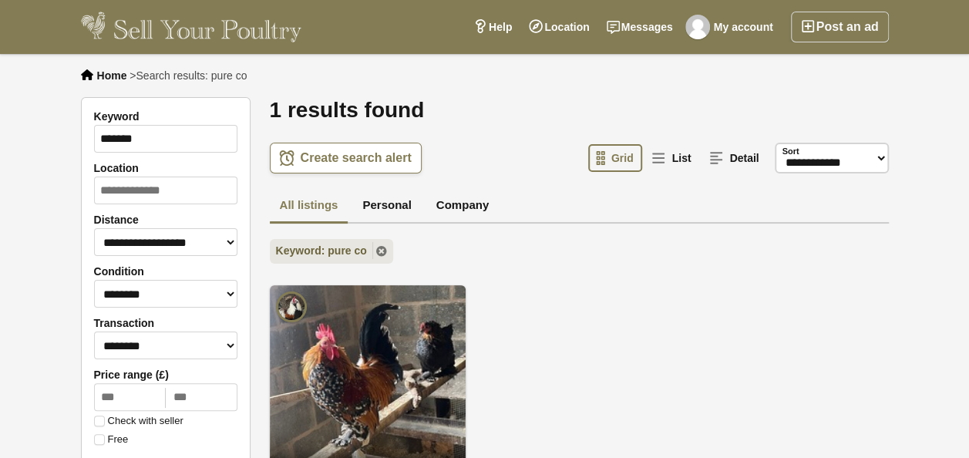
scroll to position [385, 0]
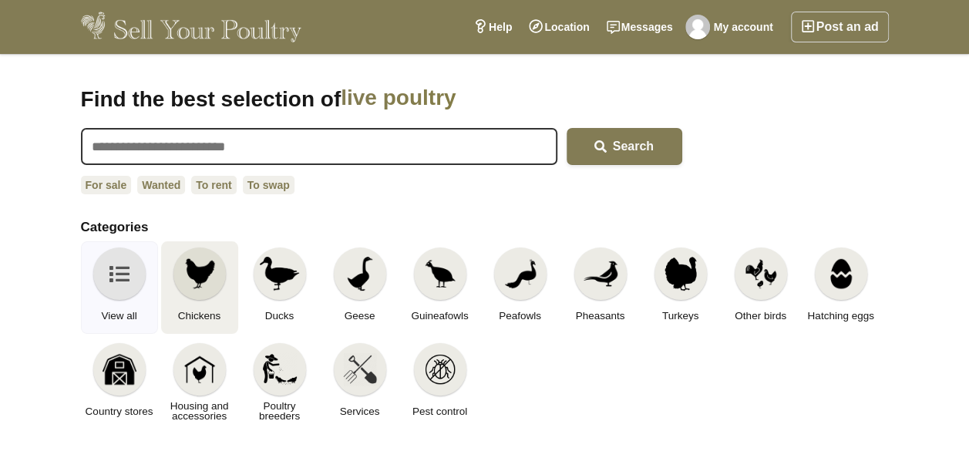
click at [187, 281] on img at bounding box center [200, 274] width 34 height 34
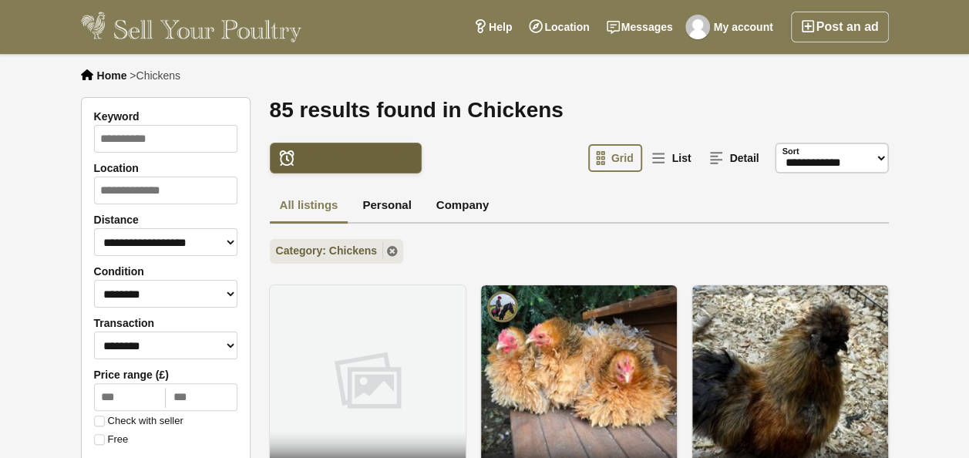
click at [355, 165] on span "Create search alert" at bounding box center [356, 157] width 111 height 15
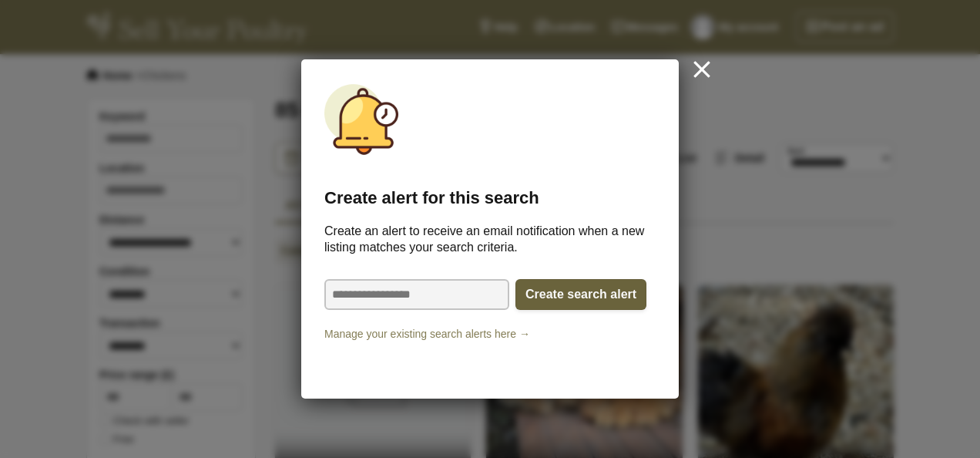
click at [536, 296] on button "Create search alert" at bounding box center [581, 294] width 131 height 31
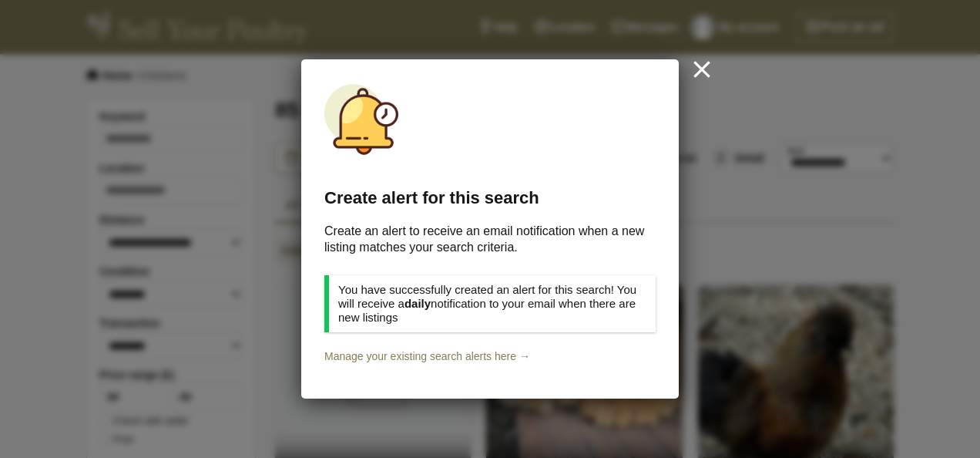
click at [700, 74] on icon at bounding box center [702, 69] width 26 height 26
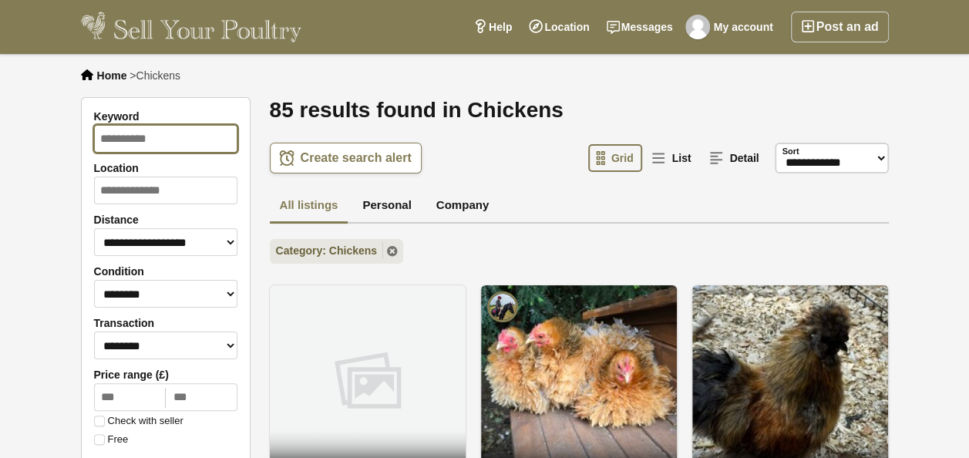
click at [129, 145] on input "Keyword" at bounding box center [165, 139] width 143 height 28
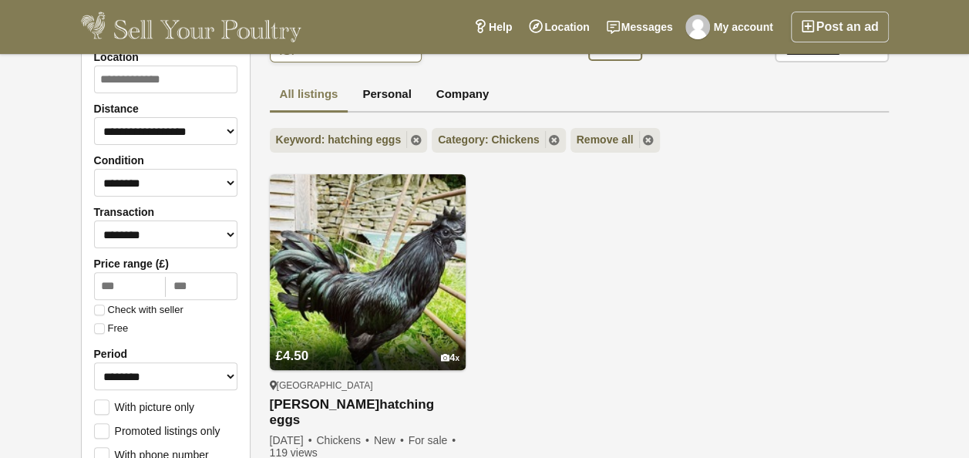
scroll to position [77, 0]
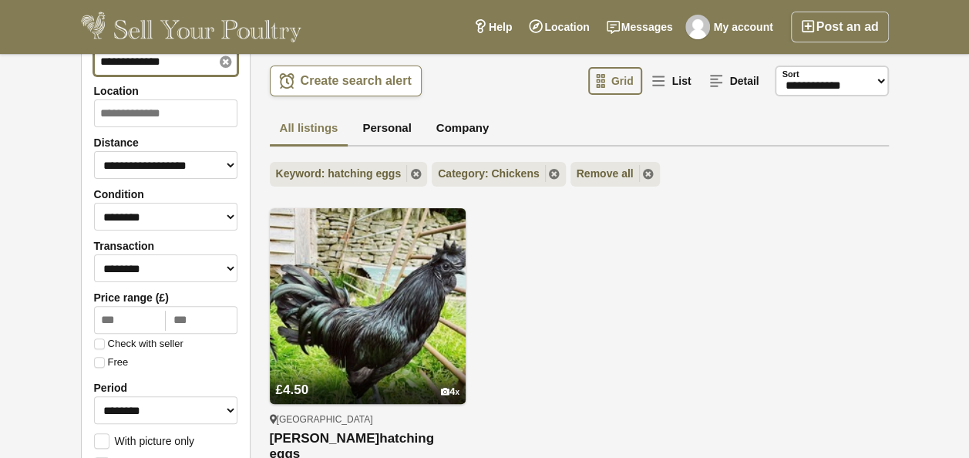
type input "**********"
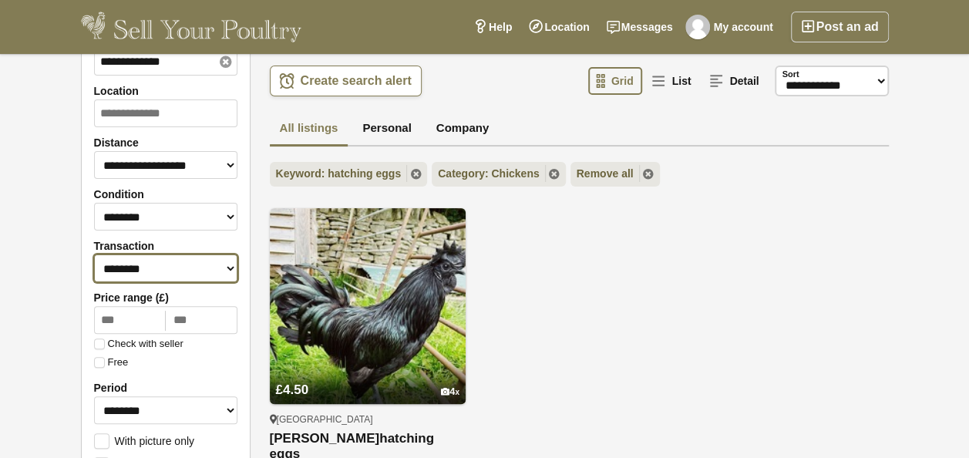
click at [217, 274] on select "******** ******** ****** ******* *******" at bounding box center [165, 268] width 143 height 28
click at [94, 254] on select "******** ******** ****** ******* *******" at bounding box center [165, 268] width 143 height 28
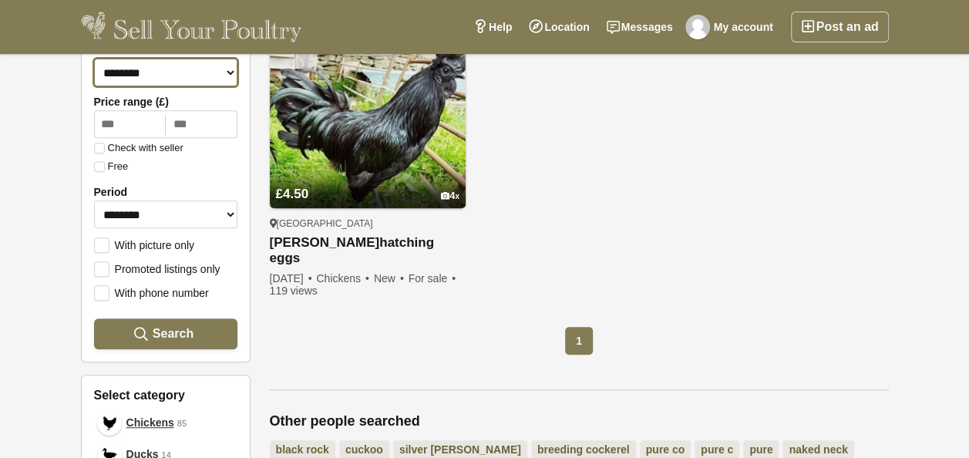
scroll to position [308, 0]
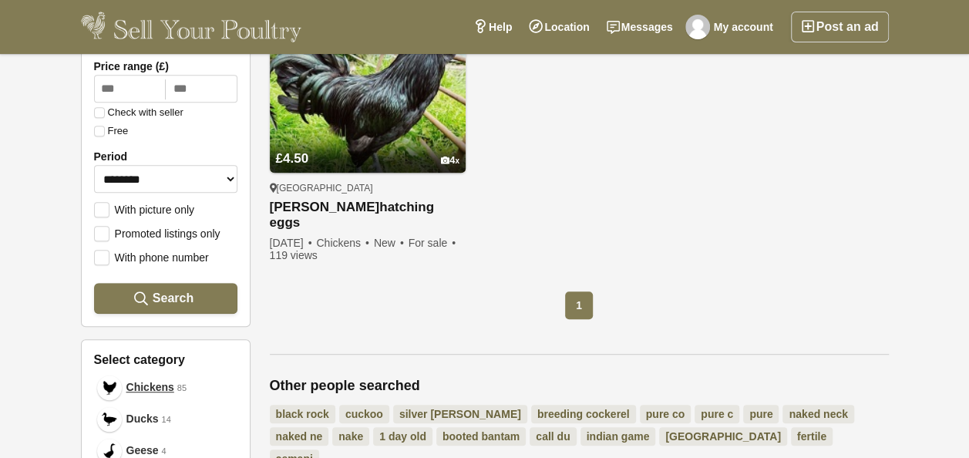
click at [98, 250] on label "With phone number" at bounding box center [151, 257] width 115 height 14
click at [159, 294] on span "Search" at bounding box center [173, 298] width 41 height 15
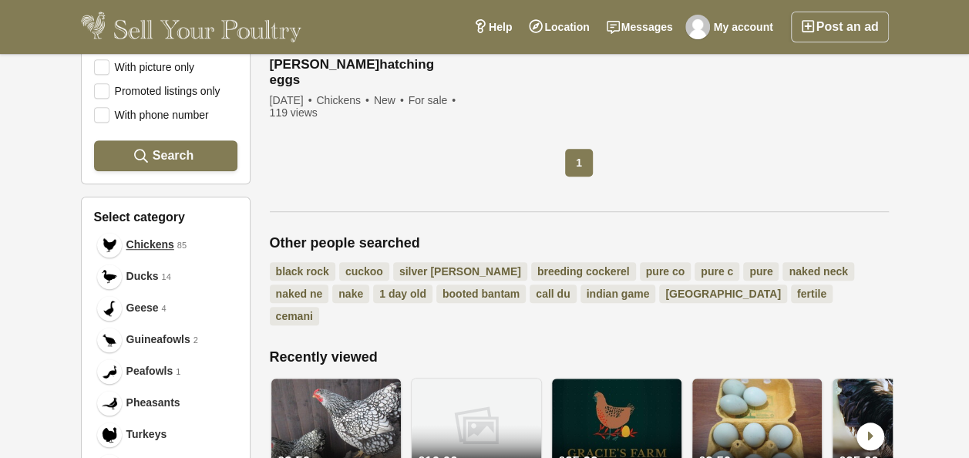
scroll to position [462, 0]
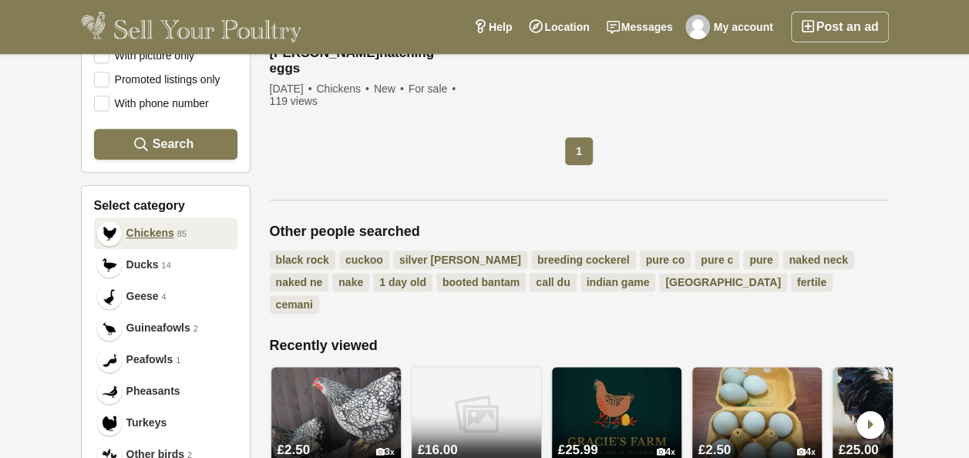
click at [156, 231] on span "Chickens" at bounding box center [150, 233] width 48 height 16
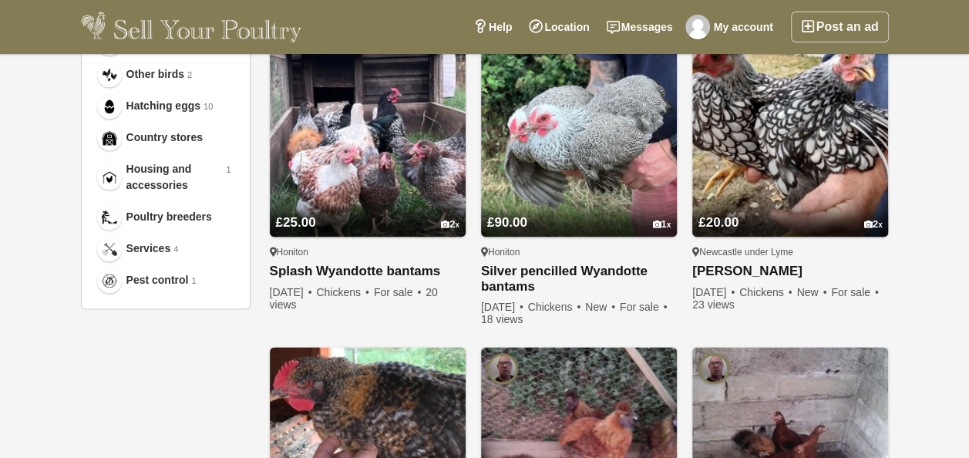
scroll to position [848, 0]
